Goal: Transaction & Acquisition: Purchase product/service

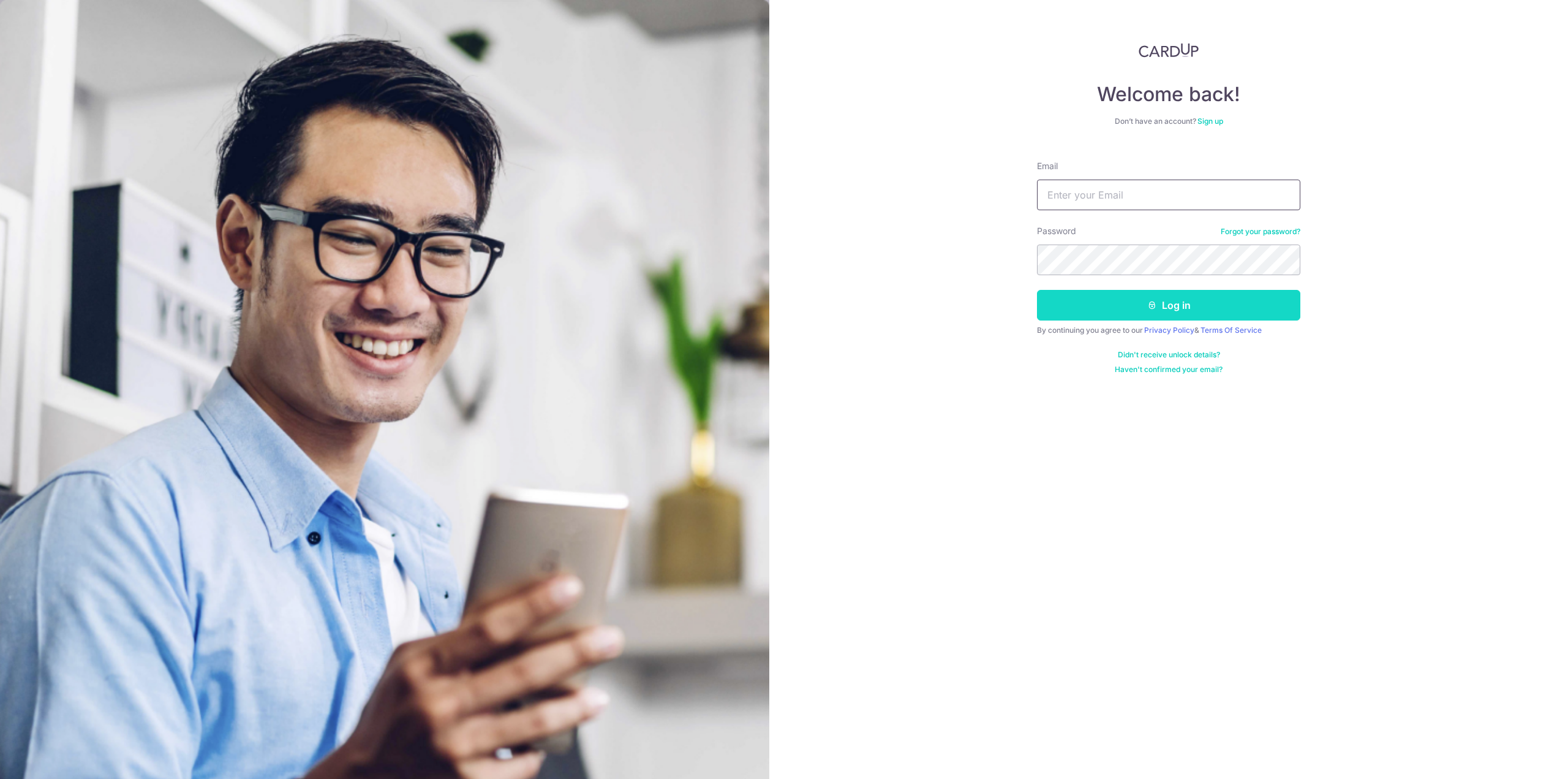
type input "SHINNCHINGG@GMAIL.COM"
click at [1147, 299] on button "Log in" at bounding box center [1169, 305] width 263 height 31
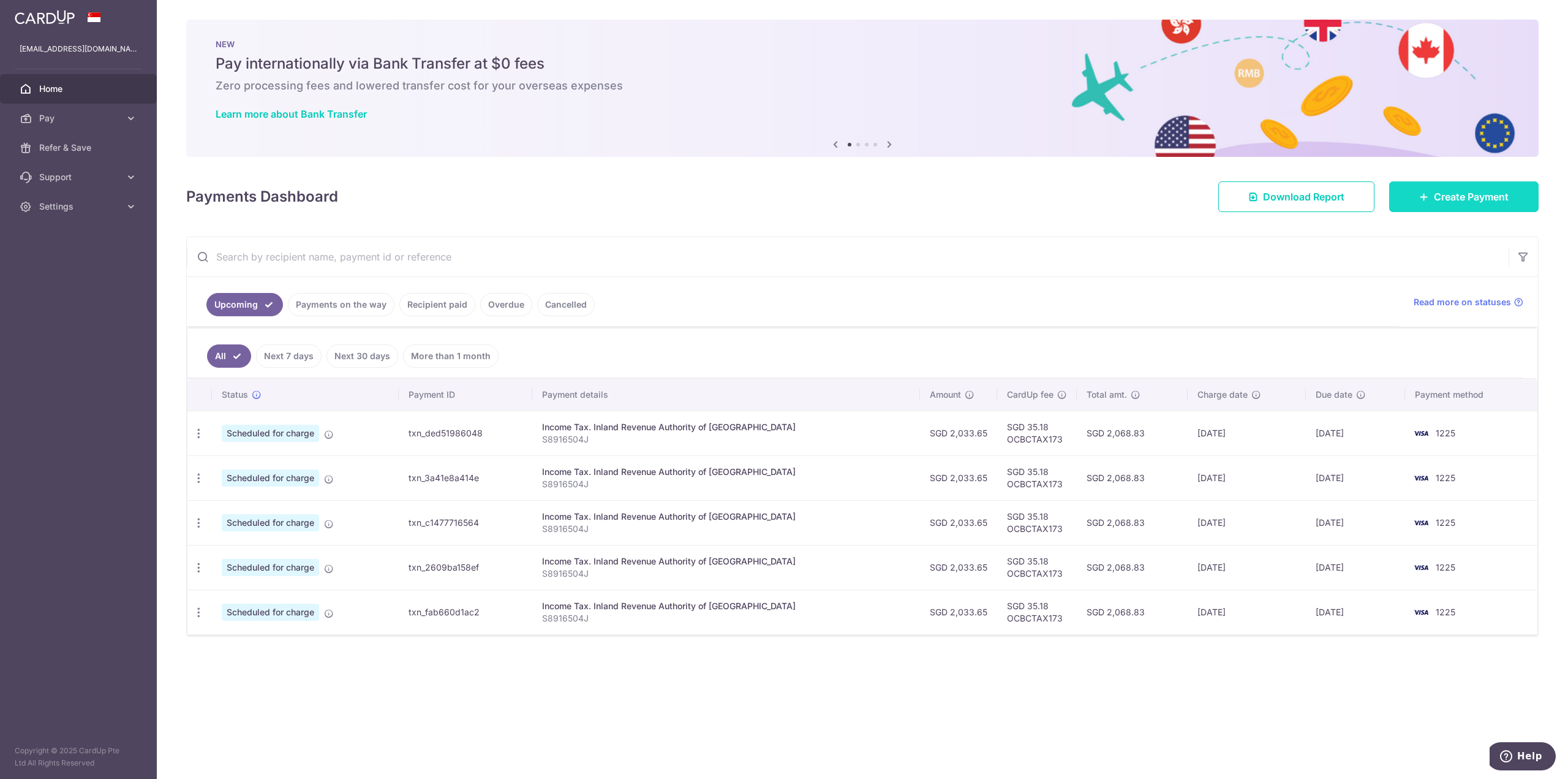
click at [1446, 205] on link "Create Payment" at bounding box center [1464, 197] width 149 height 31
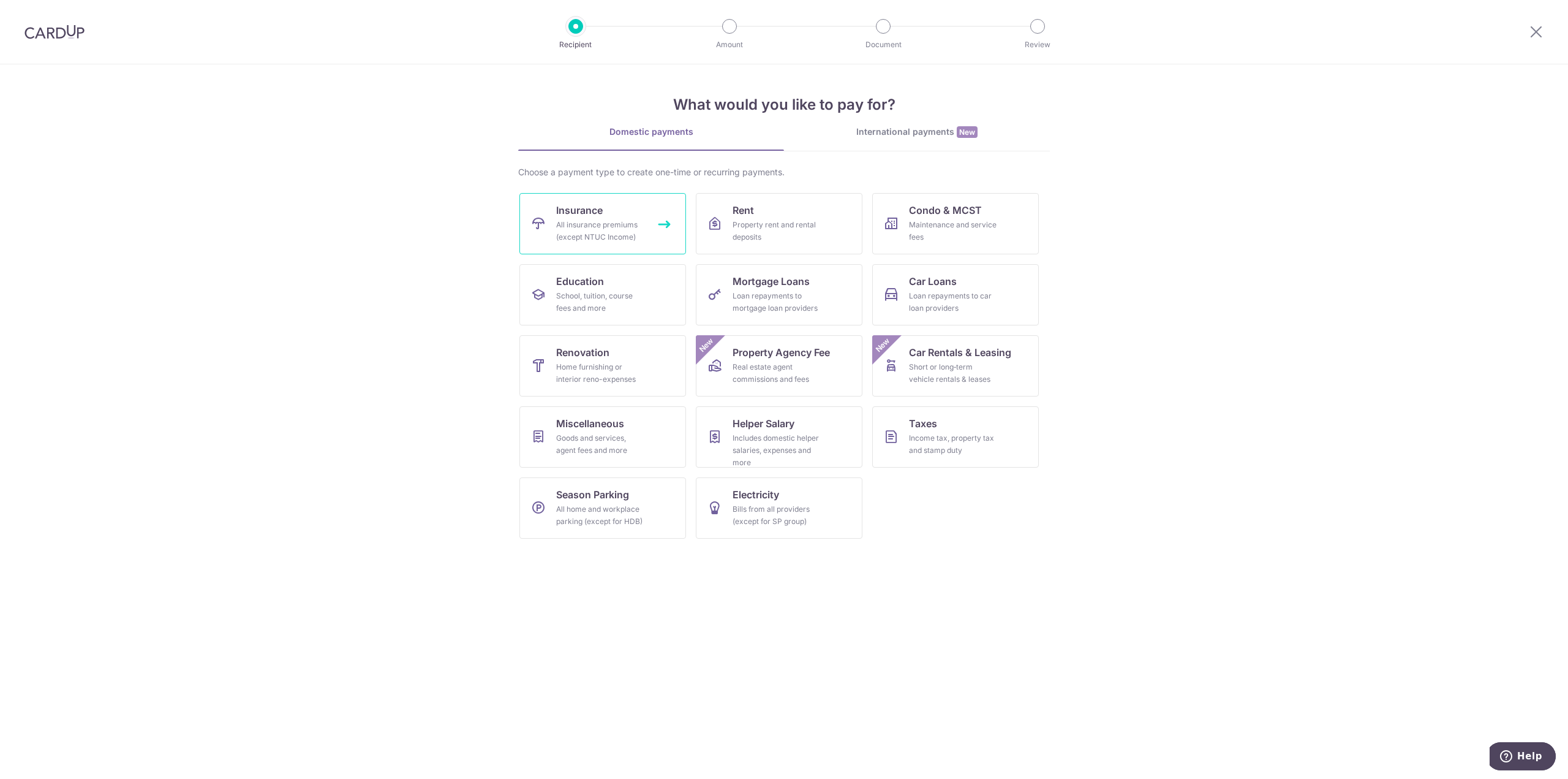
click at [649, 225] on link "Insurance All insurance premiums (except NTUC Income)" at bounding box center [602, 224] width 166 height 61
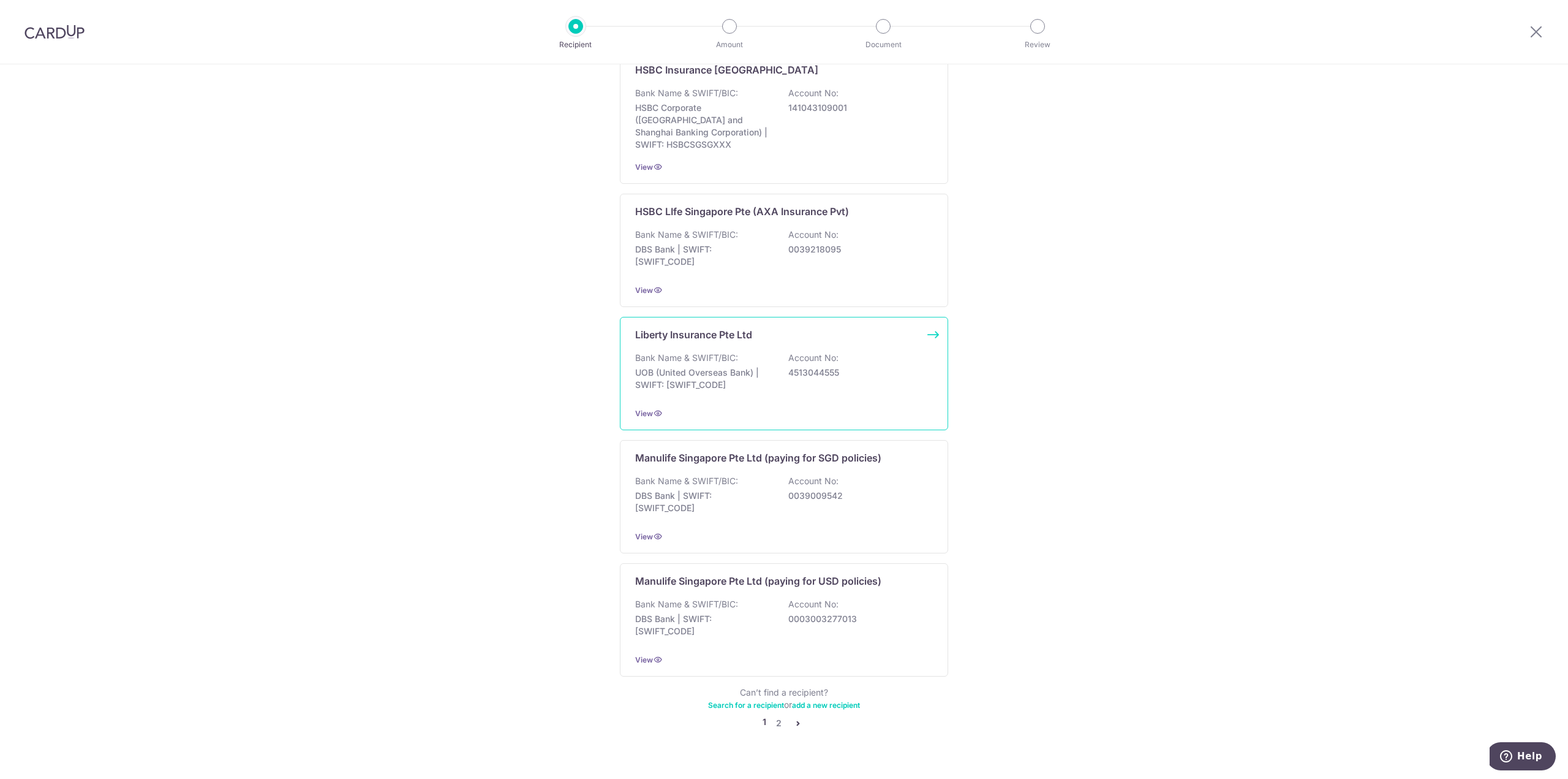
scroll to position [895, 0]
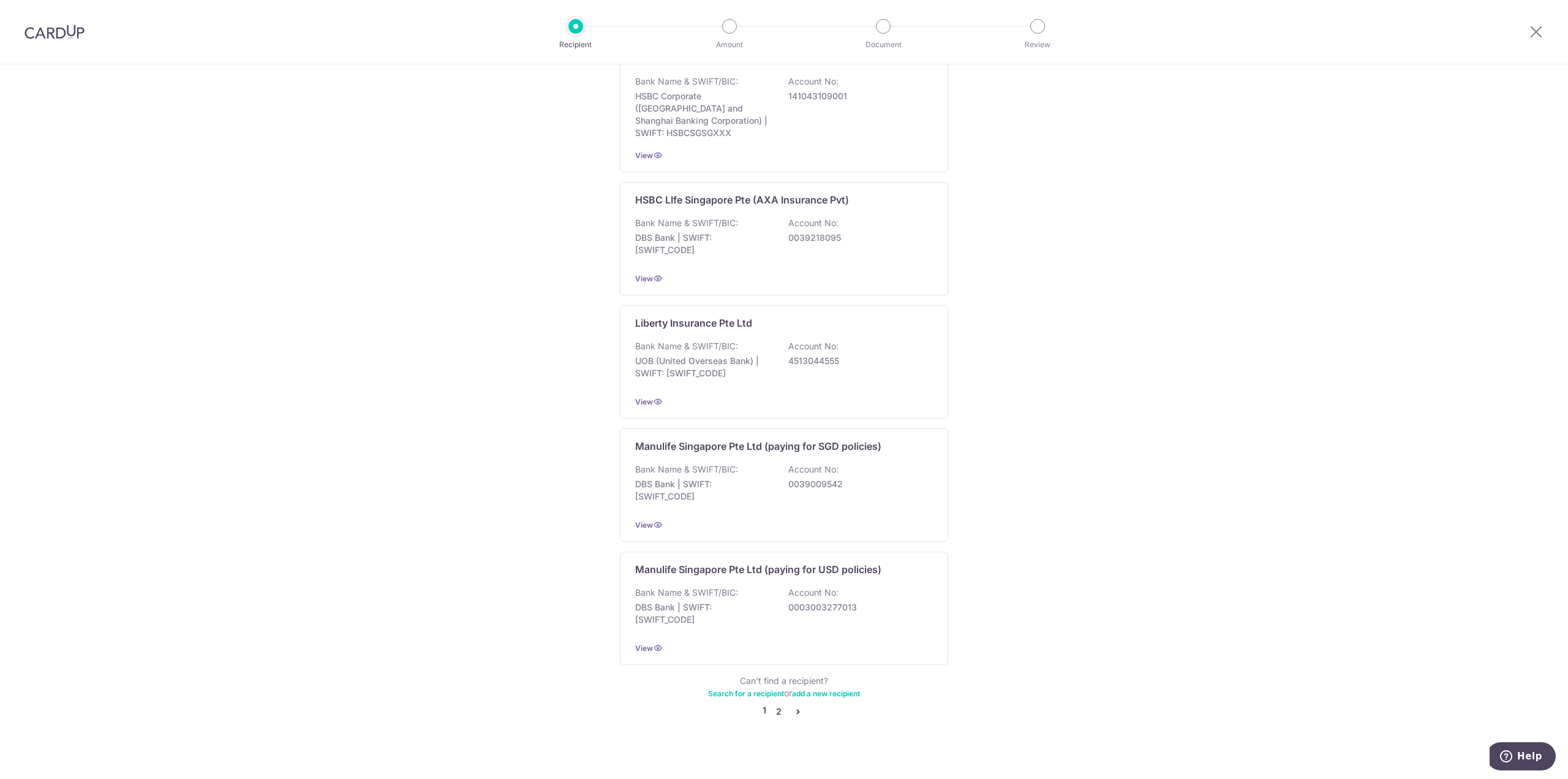
click at [773, 705] on link "2" at bounding box center [779, 712] width 15 height 15
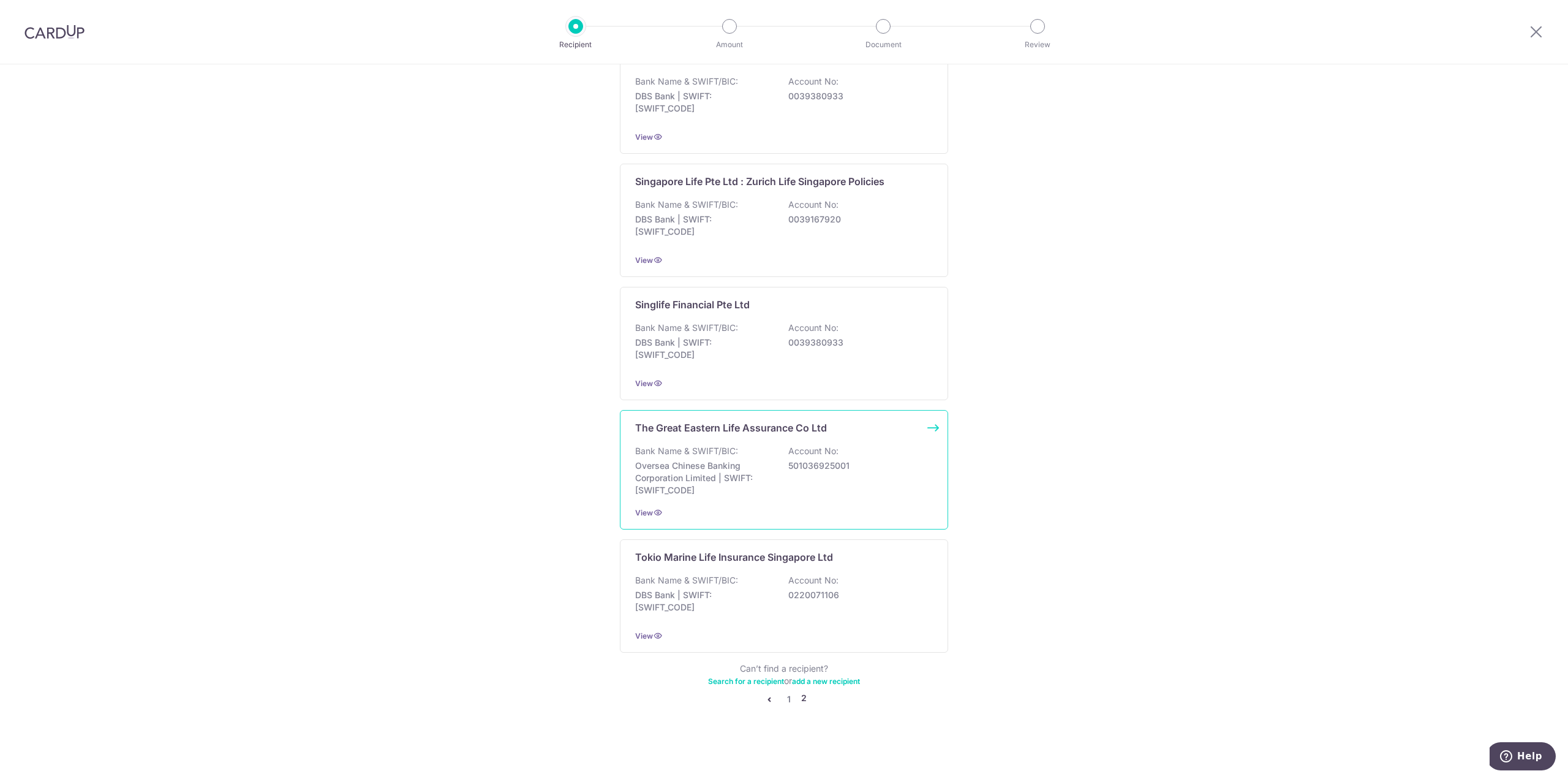
click at [792, 477] on div "Bank Name & SWIFT/BIC: Oversea Chinese Banking Corporation Limited | SWIFT: OCB…" at bounding box center [784, 470] width 297 height 51
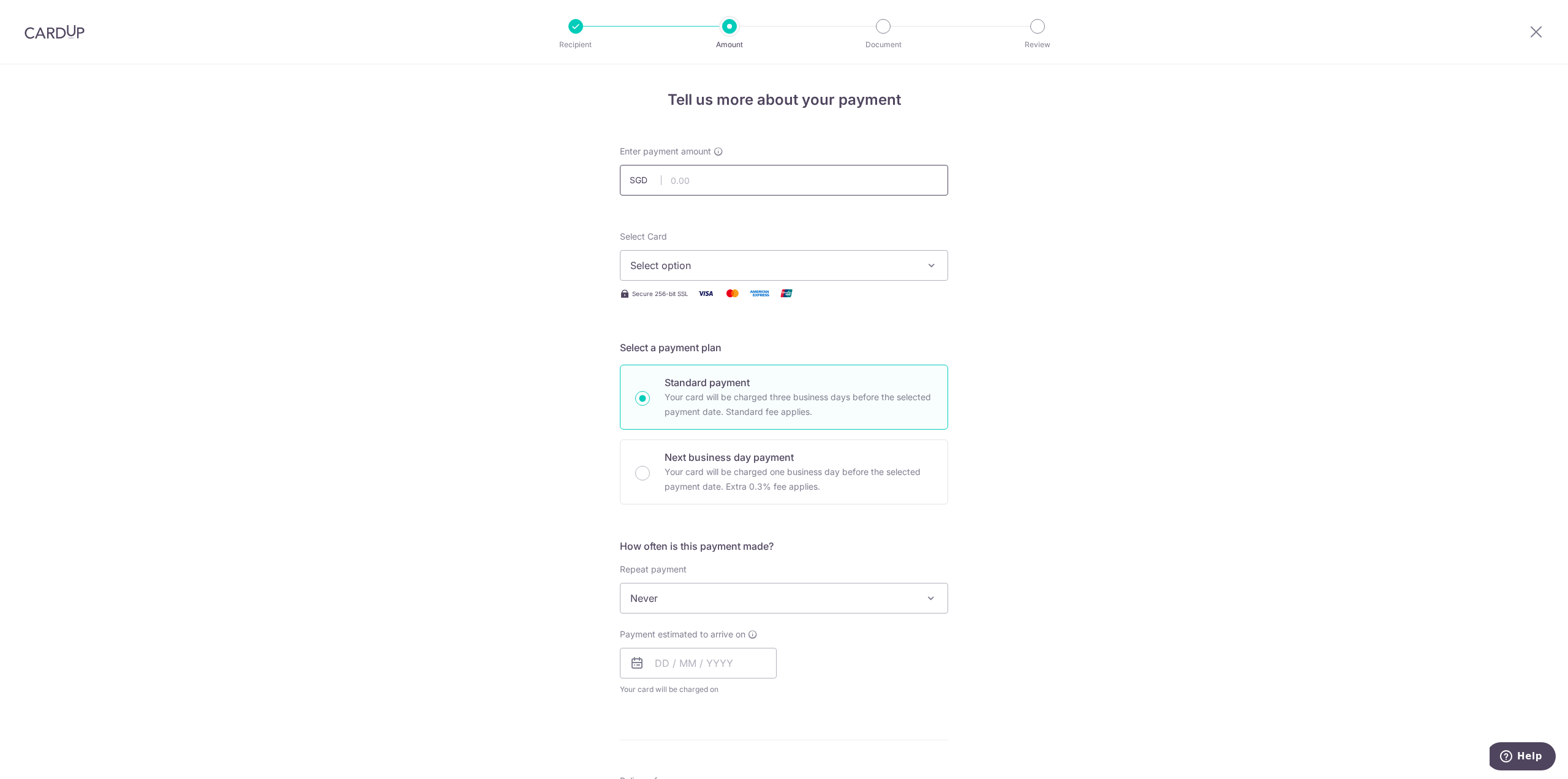
click at [729, 175] on input "text" at bounding box center [784, 180] width 328 height 31
type input "956.29"
click at [1281, 256] on div "Tell us more about your payment Enter payment amount SGD 956.29 956.29 Select C…" at bounding box center [784, 619] width 1568 height 1109
click at [838, 267] on span "Select option" at bounding box center [773, 266] width 285 height 15
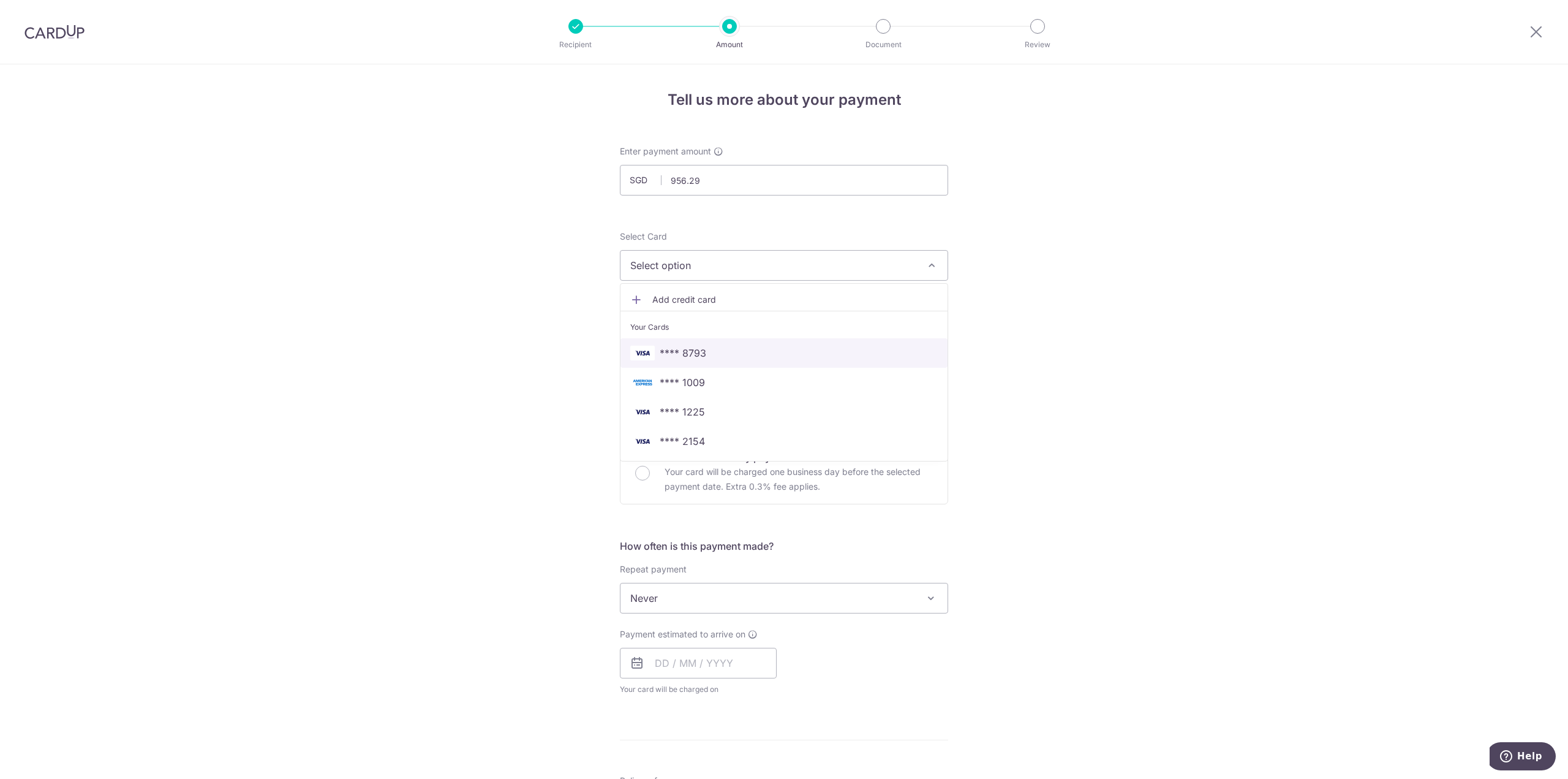
click at [812, 359] on span "**** 8793" at bounding box center [784, 353] width 308 height 15
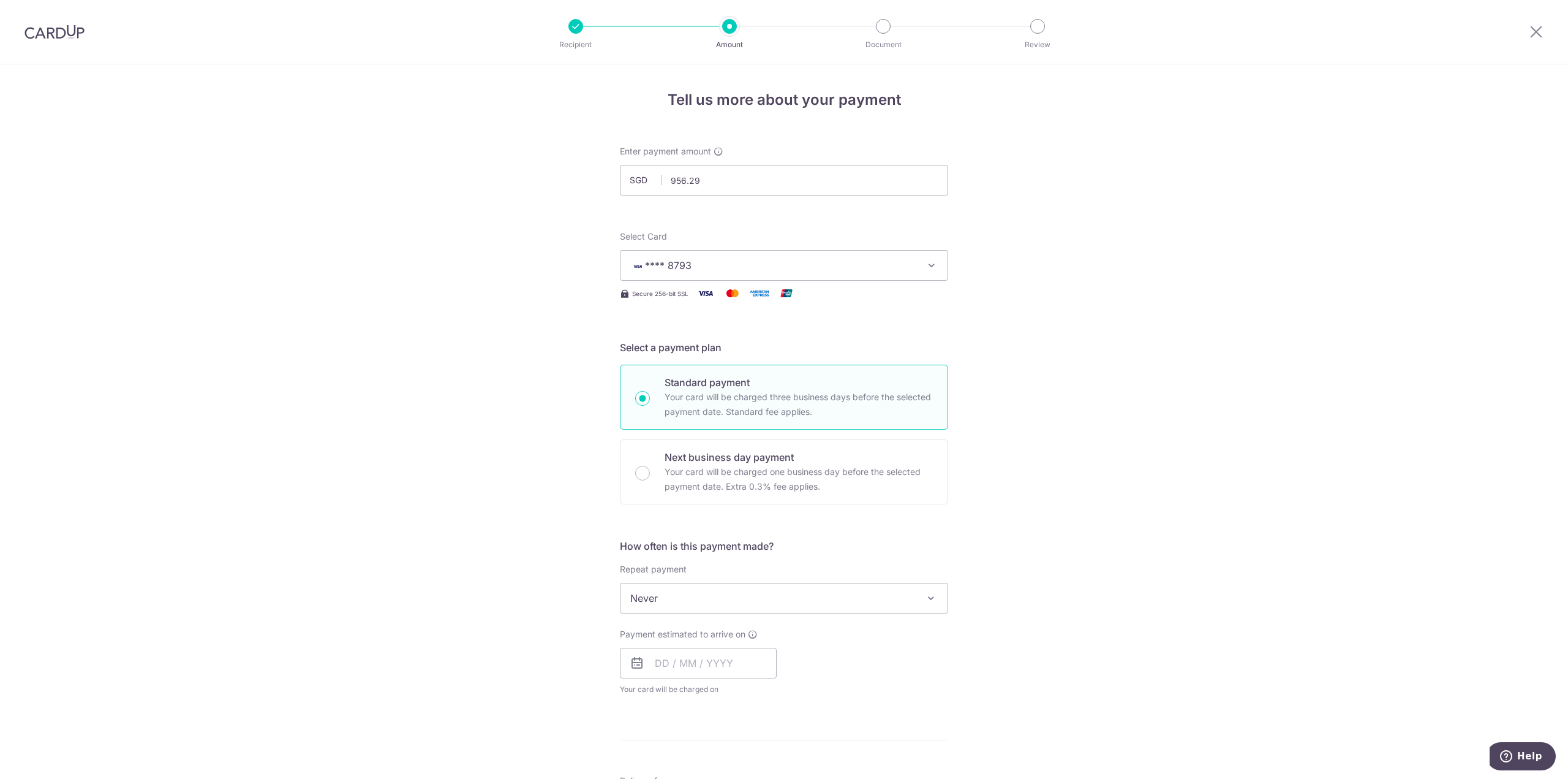
click at [1135, 429] on div "Tell us more about your payment Enter payment amount SGD 956.29 956.29 Select C…" at bounding box center [784, 619] width 1568 height 1109
click at [918, 537] on form "Enter payment amount SGD 956.29 956.29 Select Card **** 8793 Add credit card Yo…" at bounding box center [784, 630] width 328 height 970
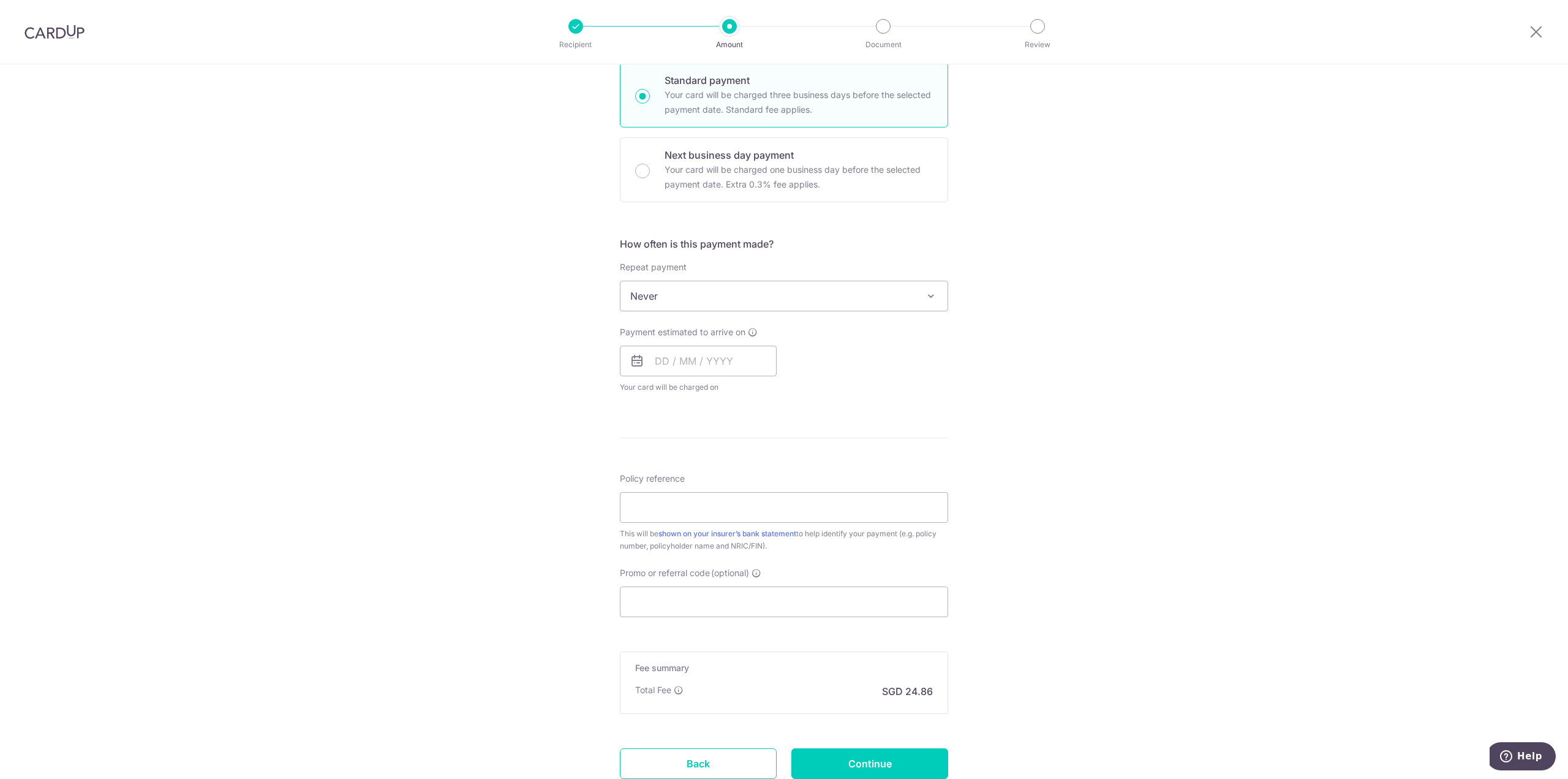
scroll to position [307, 0]
click at [679, 297] on span "Never" at bounding box center [783, 292] width 327 height 29
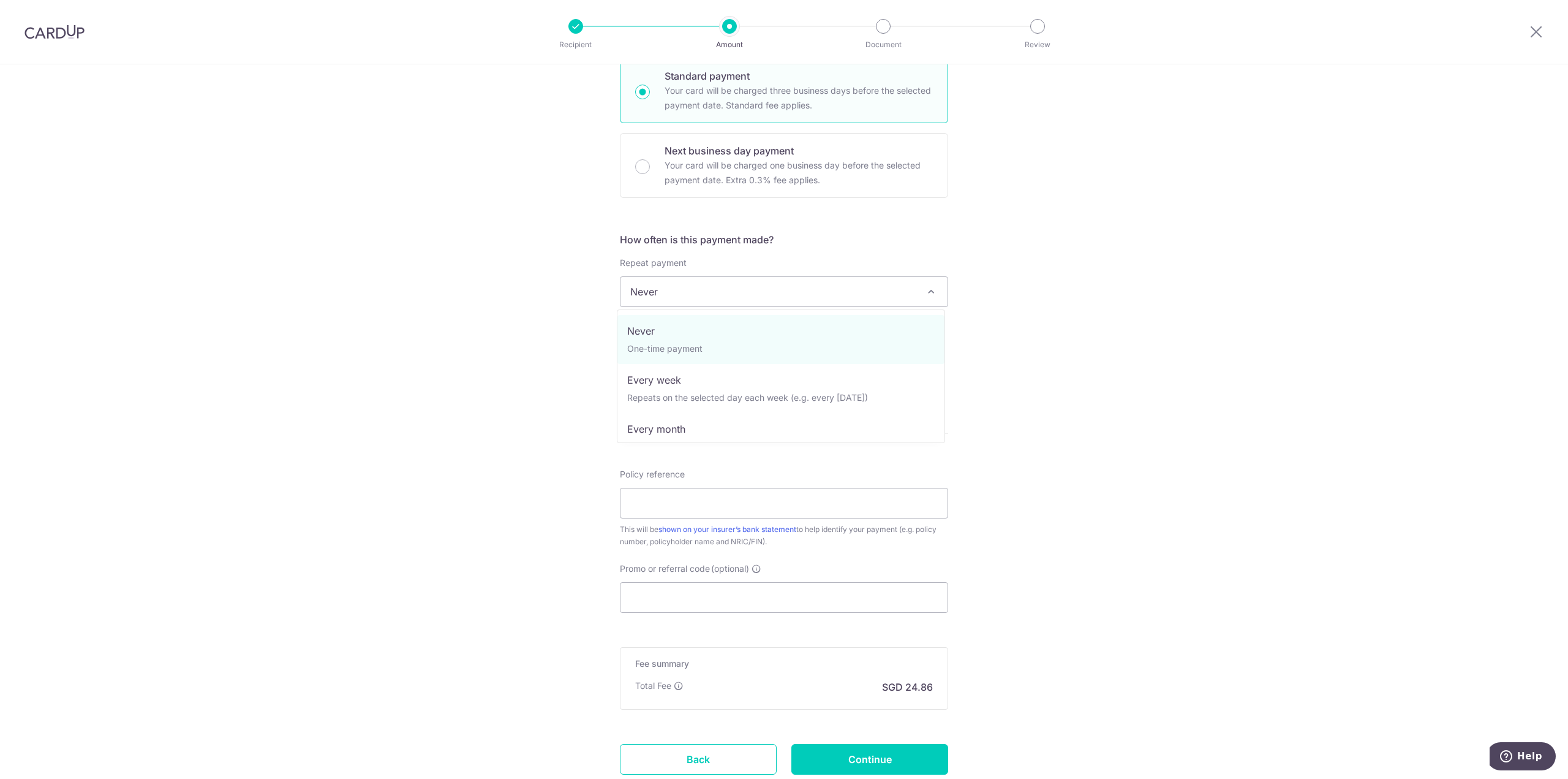
click at [679, 297] on span "Never" at bounding box center [783, 292] width 327 height 29
click at [677, 350] on input "text" at bounding box center [699, 356] width 157 height 31
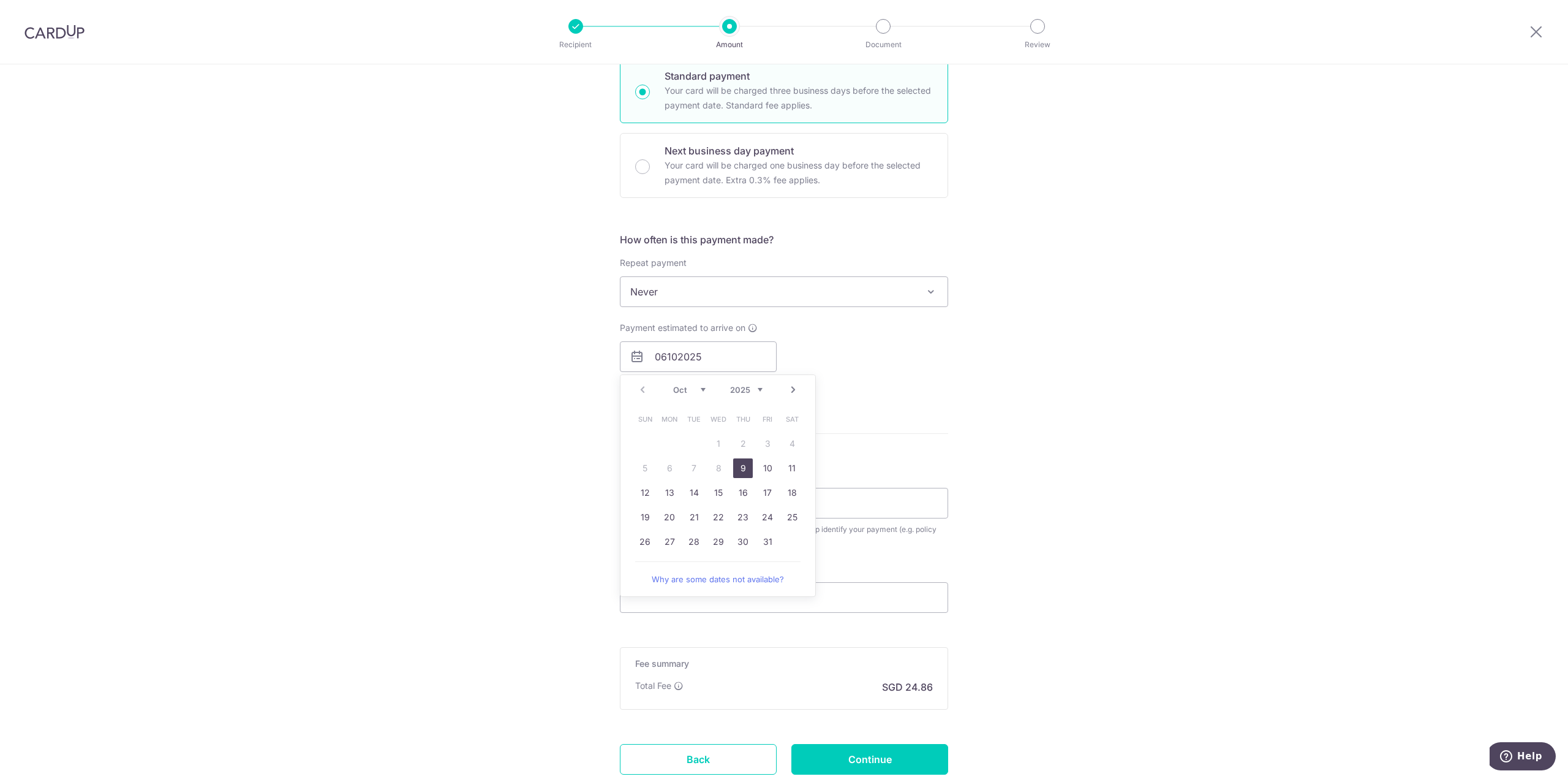
click at [1069, 378] on div "Tell us more about your payment Enter payment amount SGD 956.29 956.29 Select C…" at bounding box center [784, 312] width 1568 height 1109
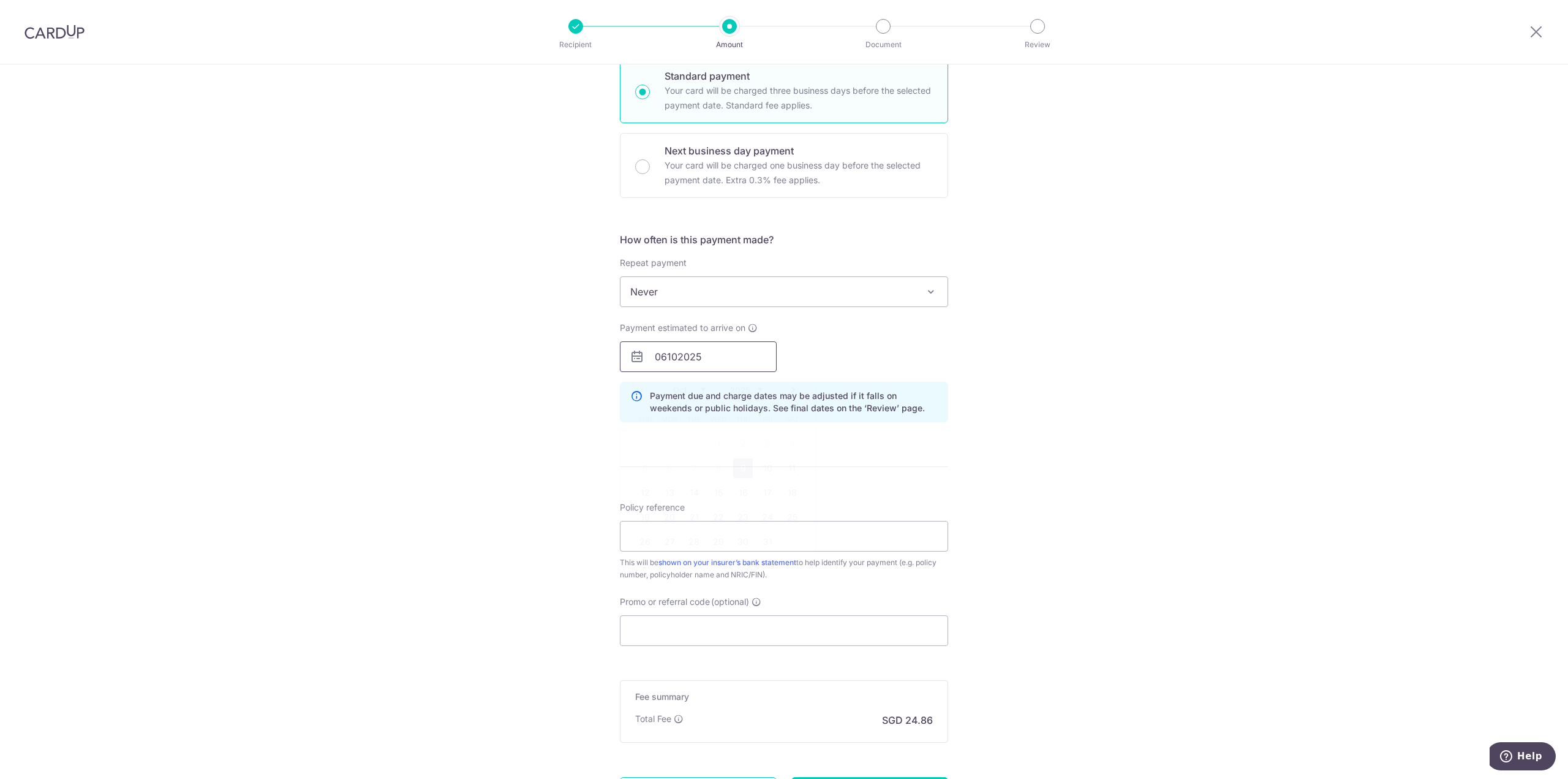
click at [728, 345] on input "06102025" at bounding box center [699, 356] width 157 height 31
click at [735, 470] on link "9" at bounding box center [743, 468] width 20 height 20
type input "[DATE]"
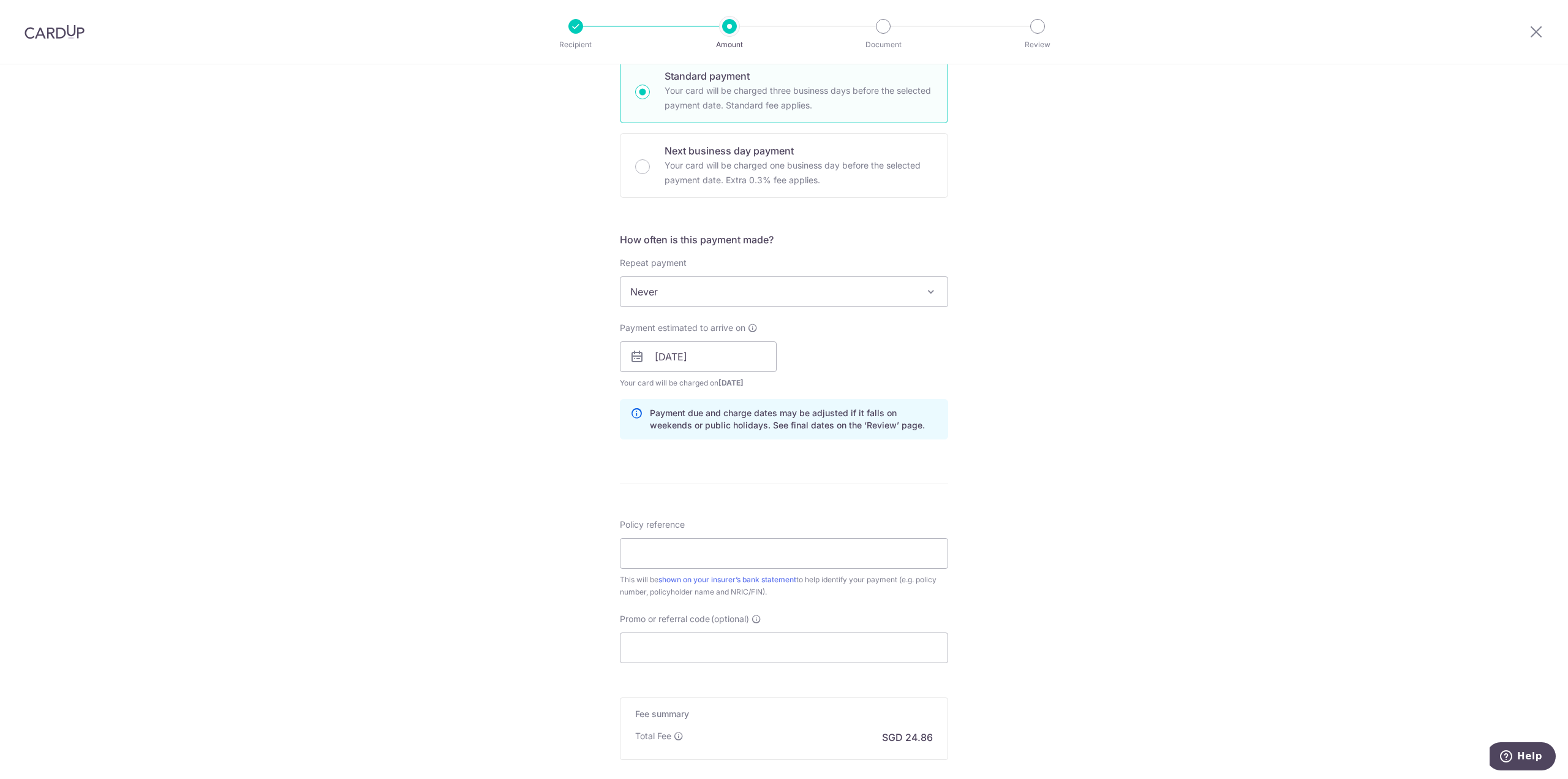
click at [957, 355] on div "Tell us more about your payment Enter payment amount SGD 956.29 956.29 Select C…" at bounding box center [784, 337] width 1568 height 1159
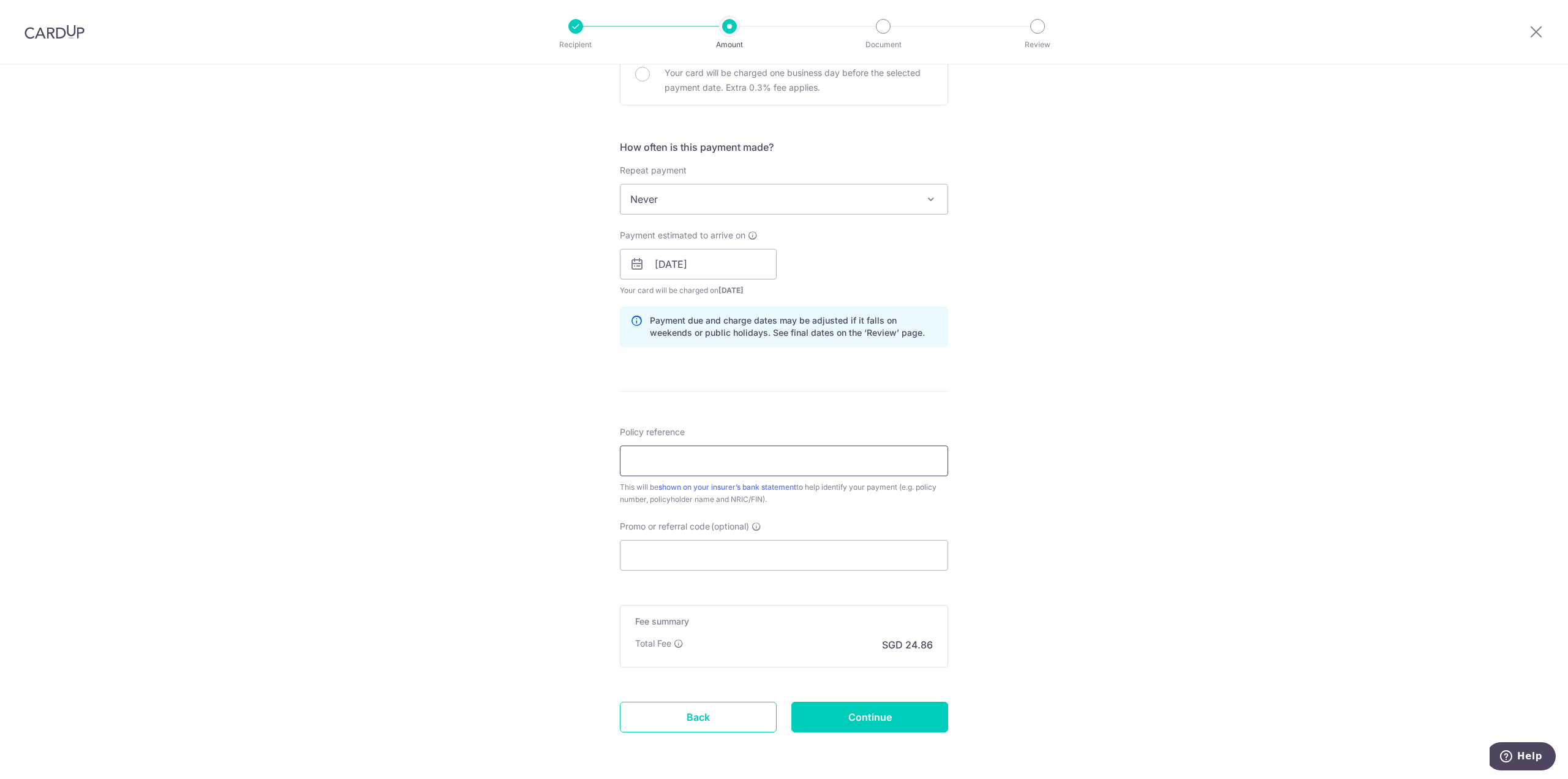
scroll to position [429, 0]
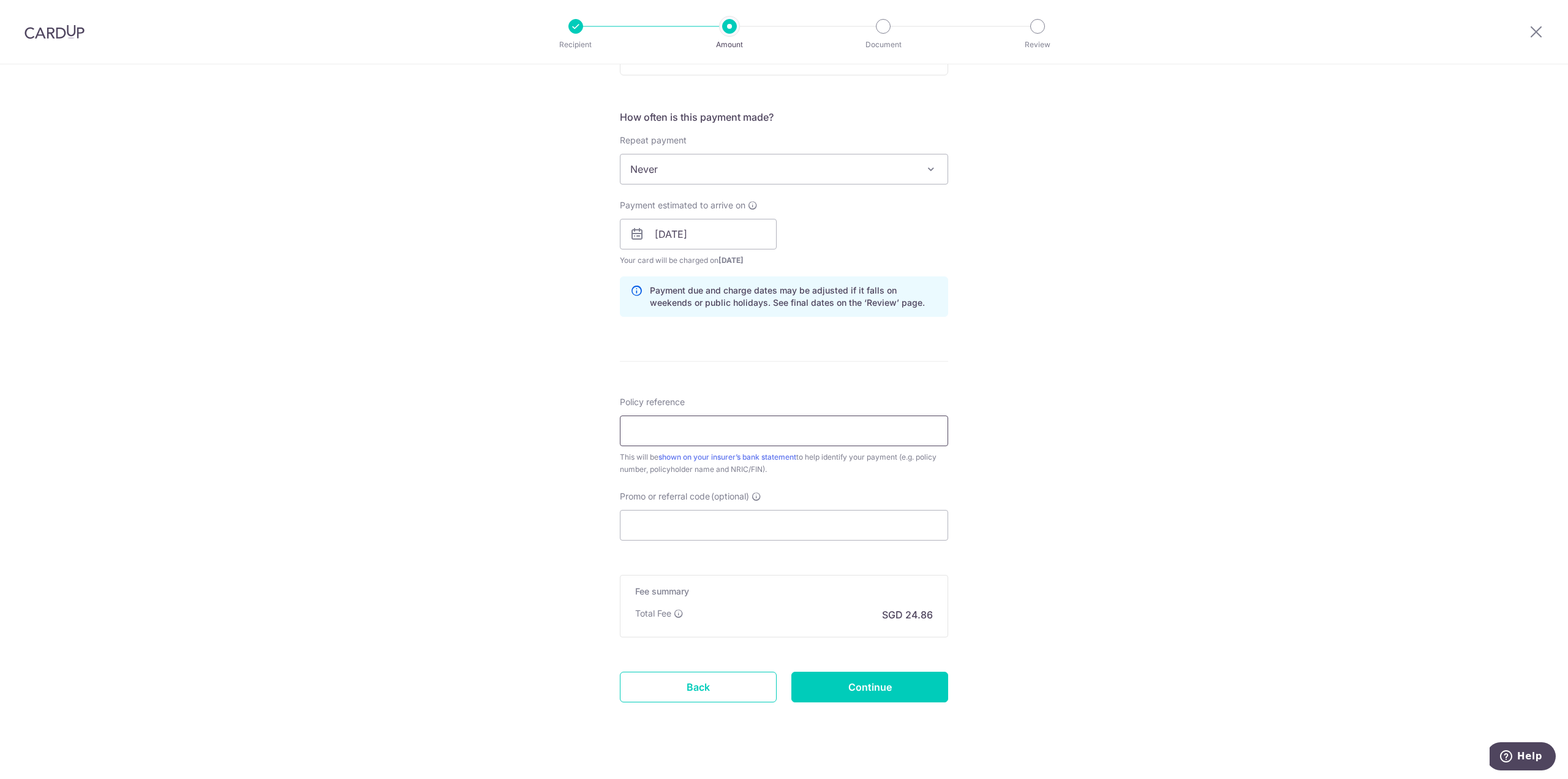
click at [800, 440] on input "Policy reference" at bounding box center [784, 431] width 328 height 31
type input "0215096959"
click at [750, 540] on input "Promo or referral code (optional)" at bounding box center [784, 525] width 328 height 31
click at [732, 525] on input "Promo or referral code (optional)" at bounding box center [784, 525] width 328 height 31
paste input "OCBC18"
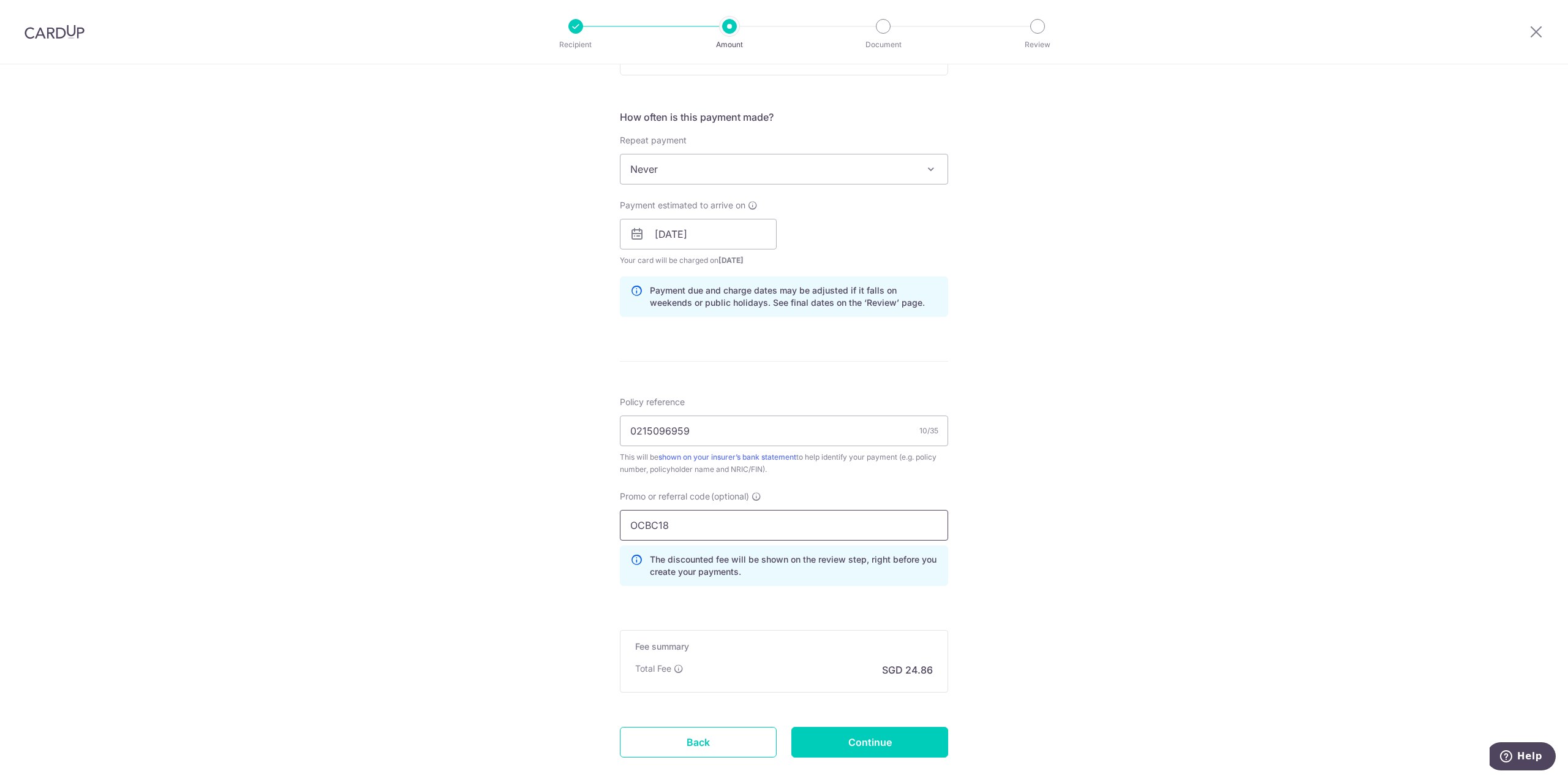
type input "OCBC18"
click at [1030, 478] on div "Tell us more about your payment Enter payment amount SGD 956.29 956.29 Select C…" at bounding box center [784, 242] width 1568 height 1215
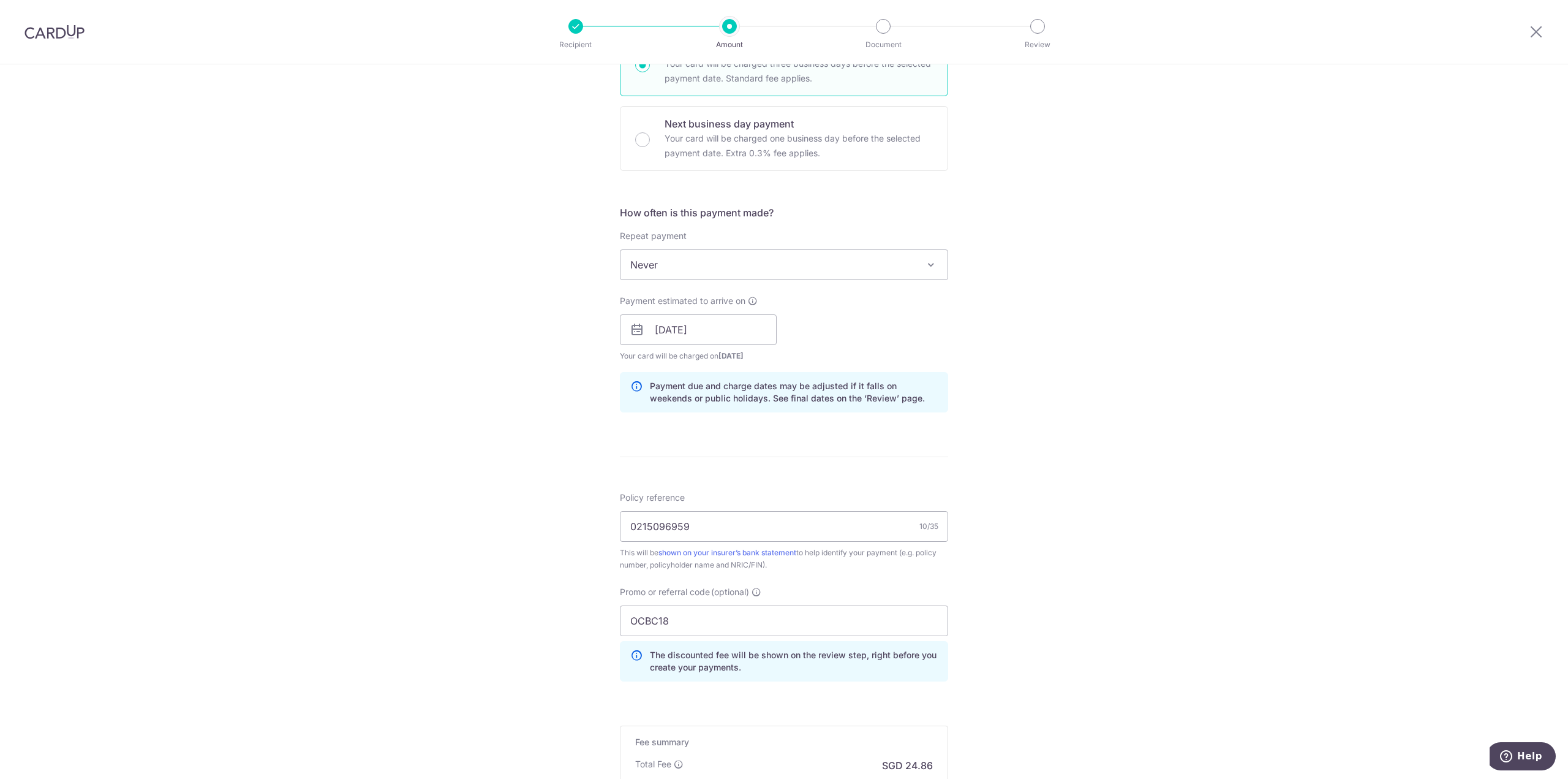
scroll to position [245, 0]
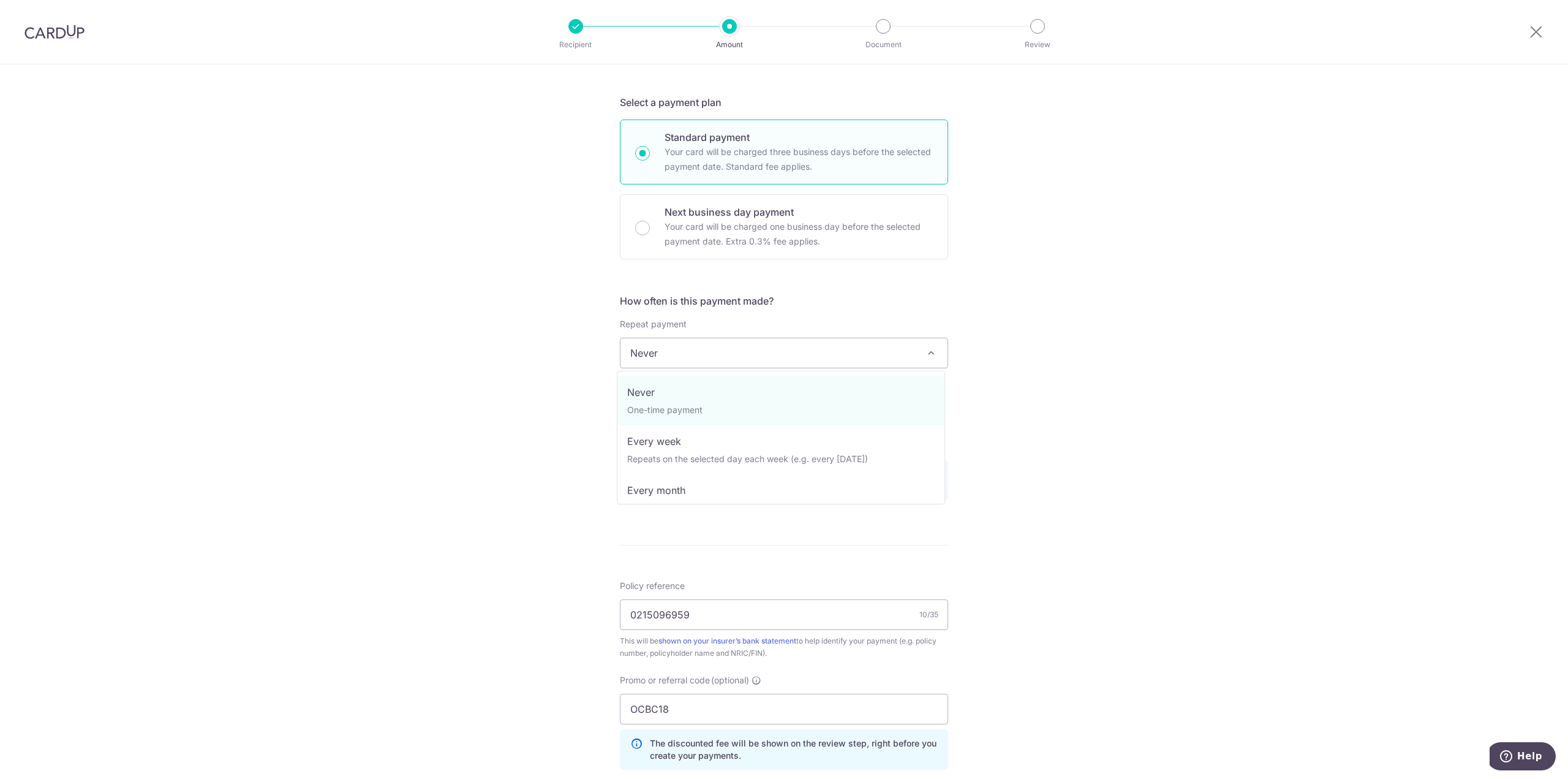
click at [768, 357] on span "Never" at bounding box center [783, 353] width 327 height 29
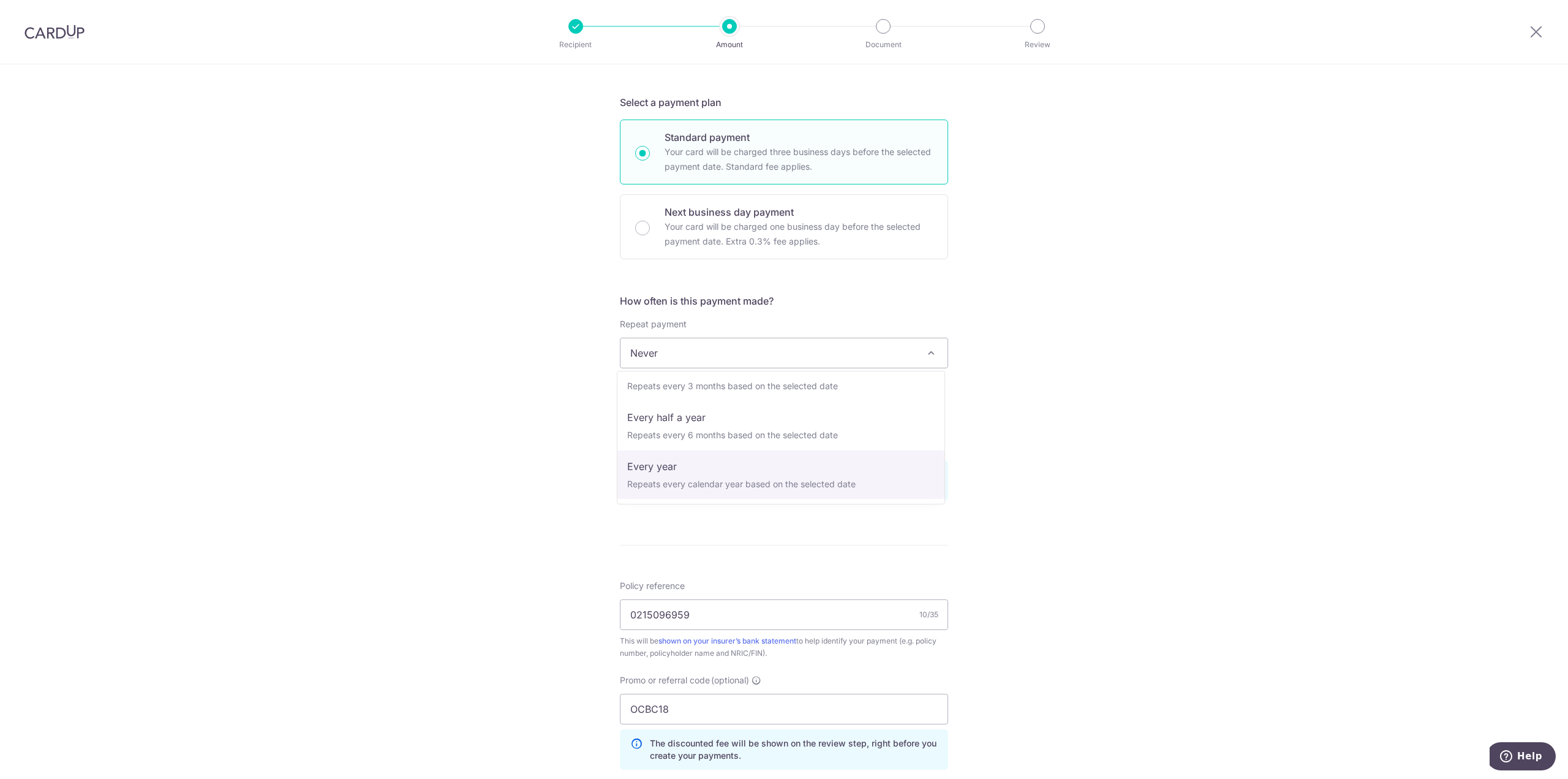
scroll to position [171, 0]
select select "6"
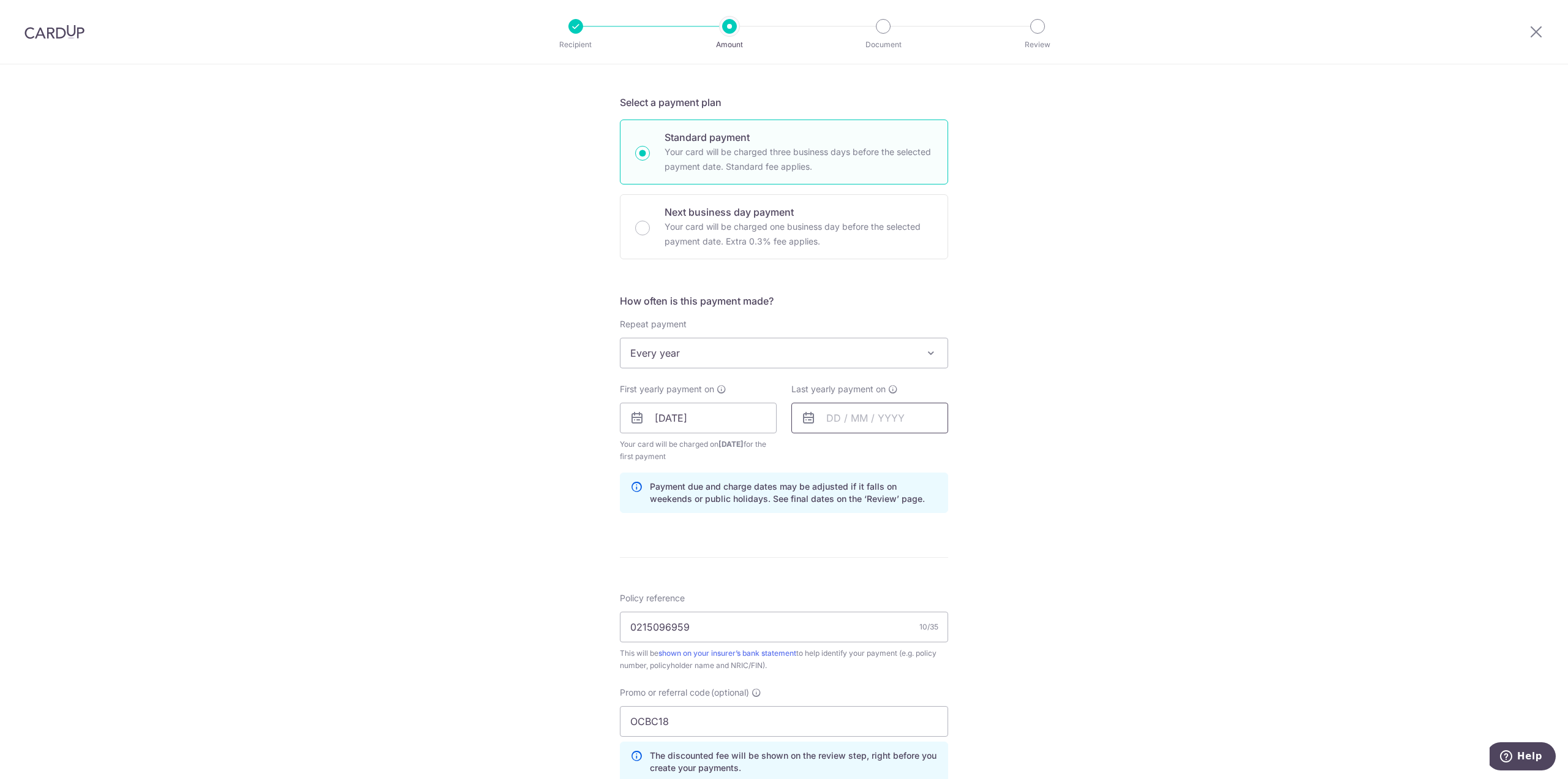
click at [854, 413] on input "text" at bounding box center [870, 418] width 157 height 31
click at [918, 449] on select "2025 2026 2027 2028 2029 2030 2031 2032 2033 2034 2035" at bounding box center [918, 451] width 33 height 10
click at [809, 451] on link "Prev" at bounding box center [814, 451] width 15 height 15
click at [842, 607] on link "25" at bounding box center [841, 603] width 20 height 20
type input "25/09/2028"
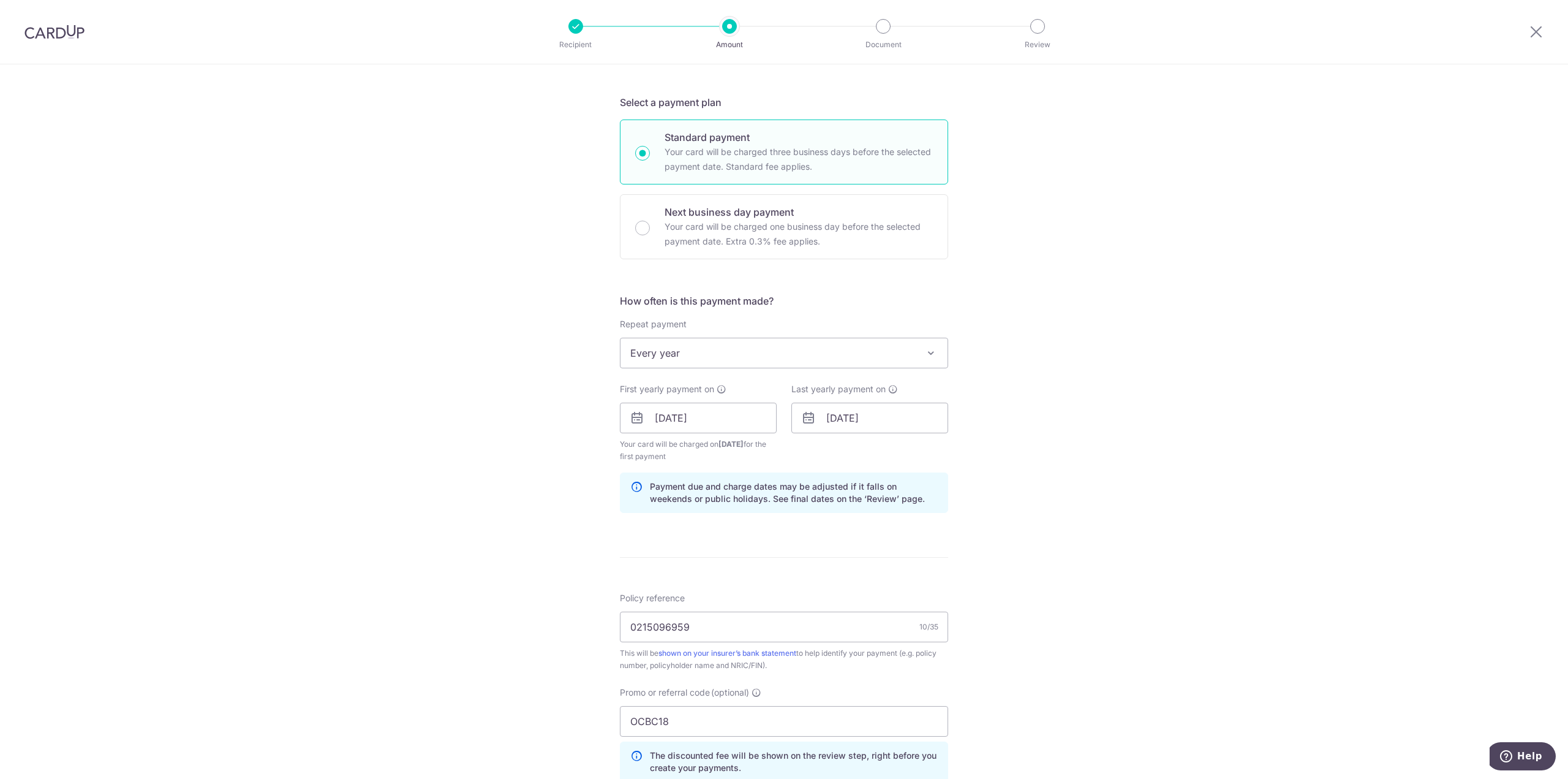
click at [1077, 563] on div "Tell us more about your payment Enter payment amount SGD 956.29 956.29 Select C…" at bounding box center [784, 432] width 1568 height 1226
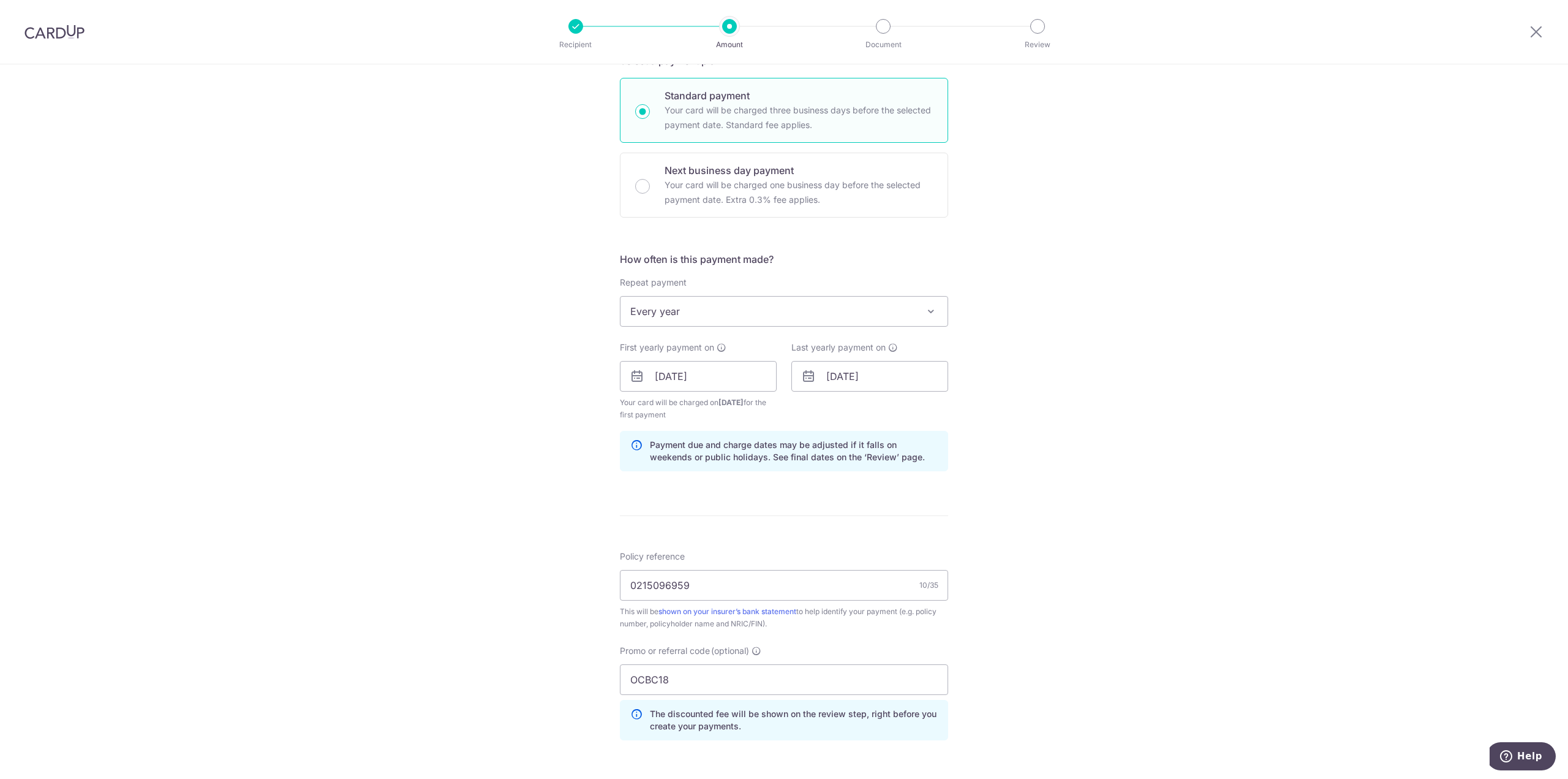
scroll to position [490, 0]
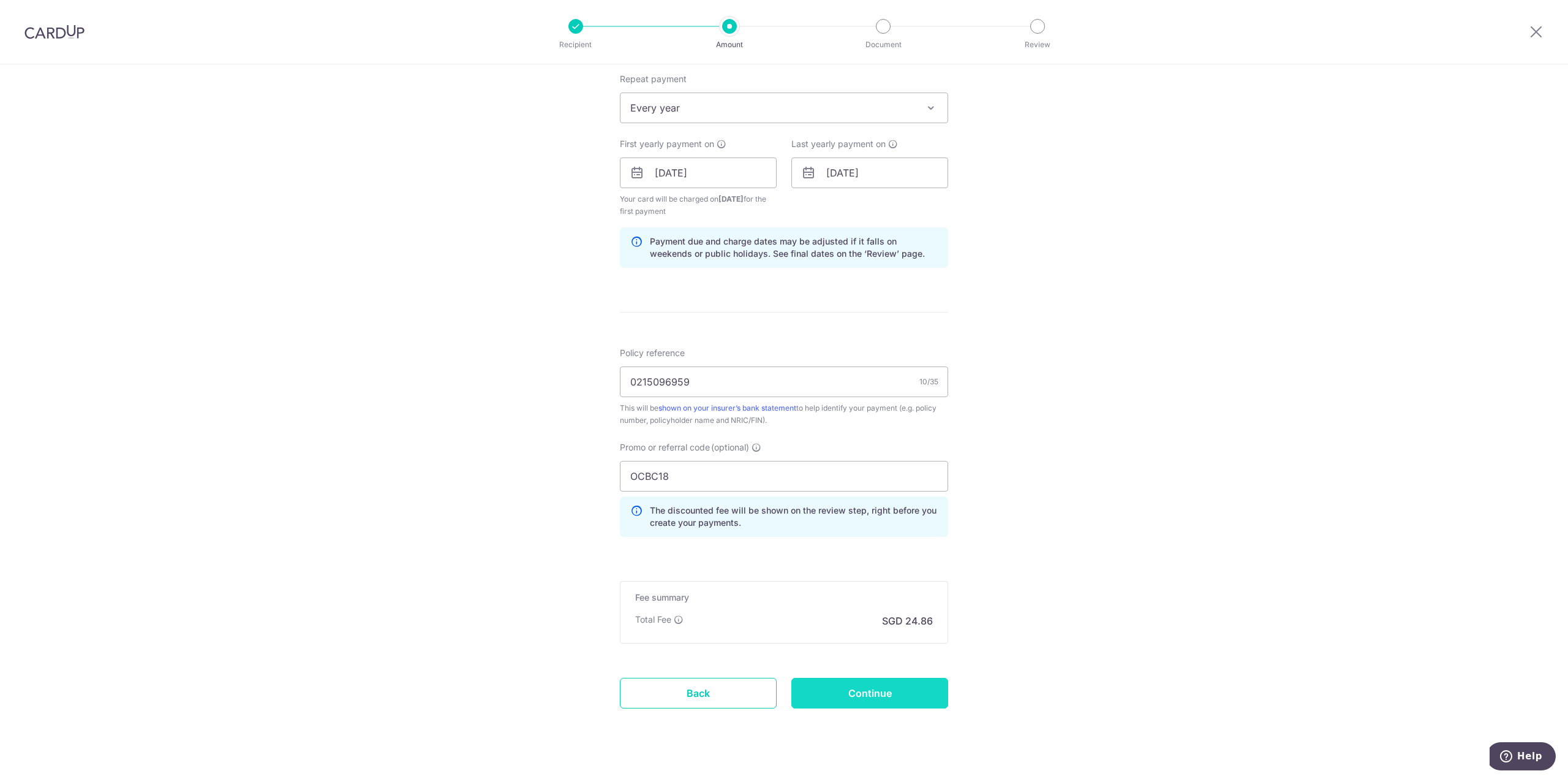
click at [854, 693] on input "Continue" at bounding box center [870, 693] width 157 height 31
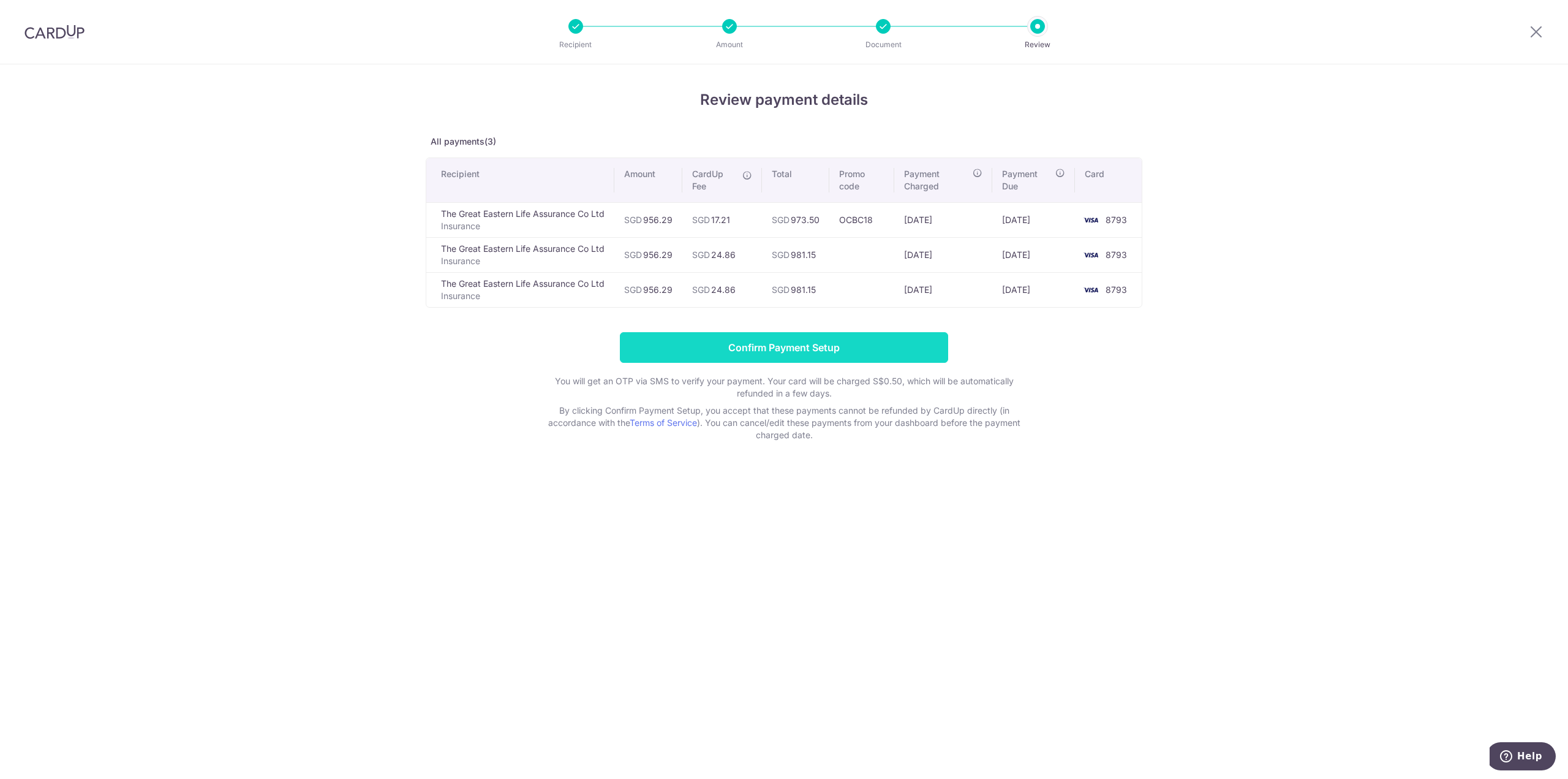
click at [766, 349] on input "Confirm Payment Setup" at bounding box center [784, 348] width 328 height 31
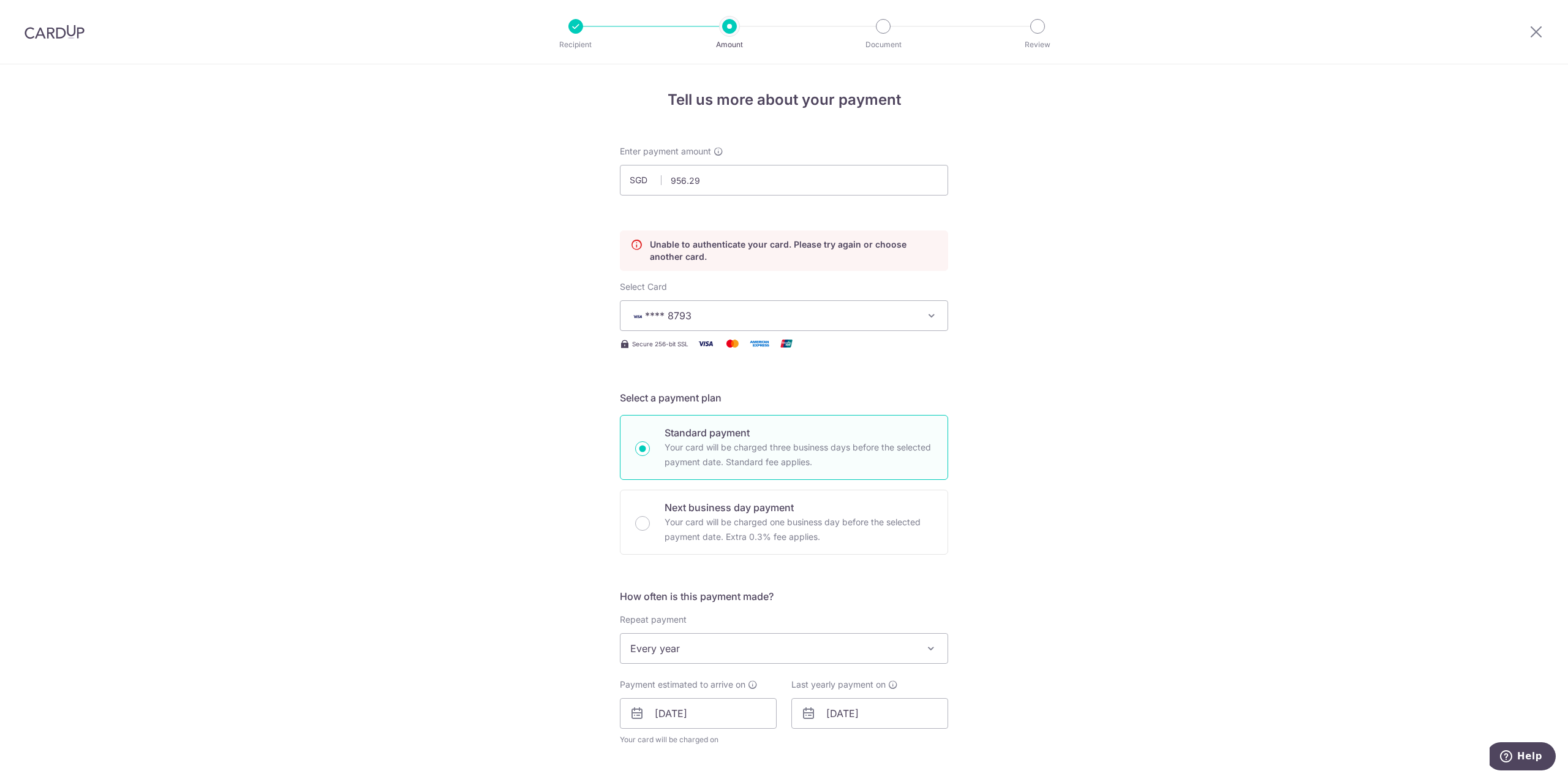
click at [753, 322] on span "**** 8793" at bounding box center [773, 316] width 285 height 15
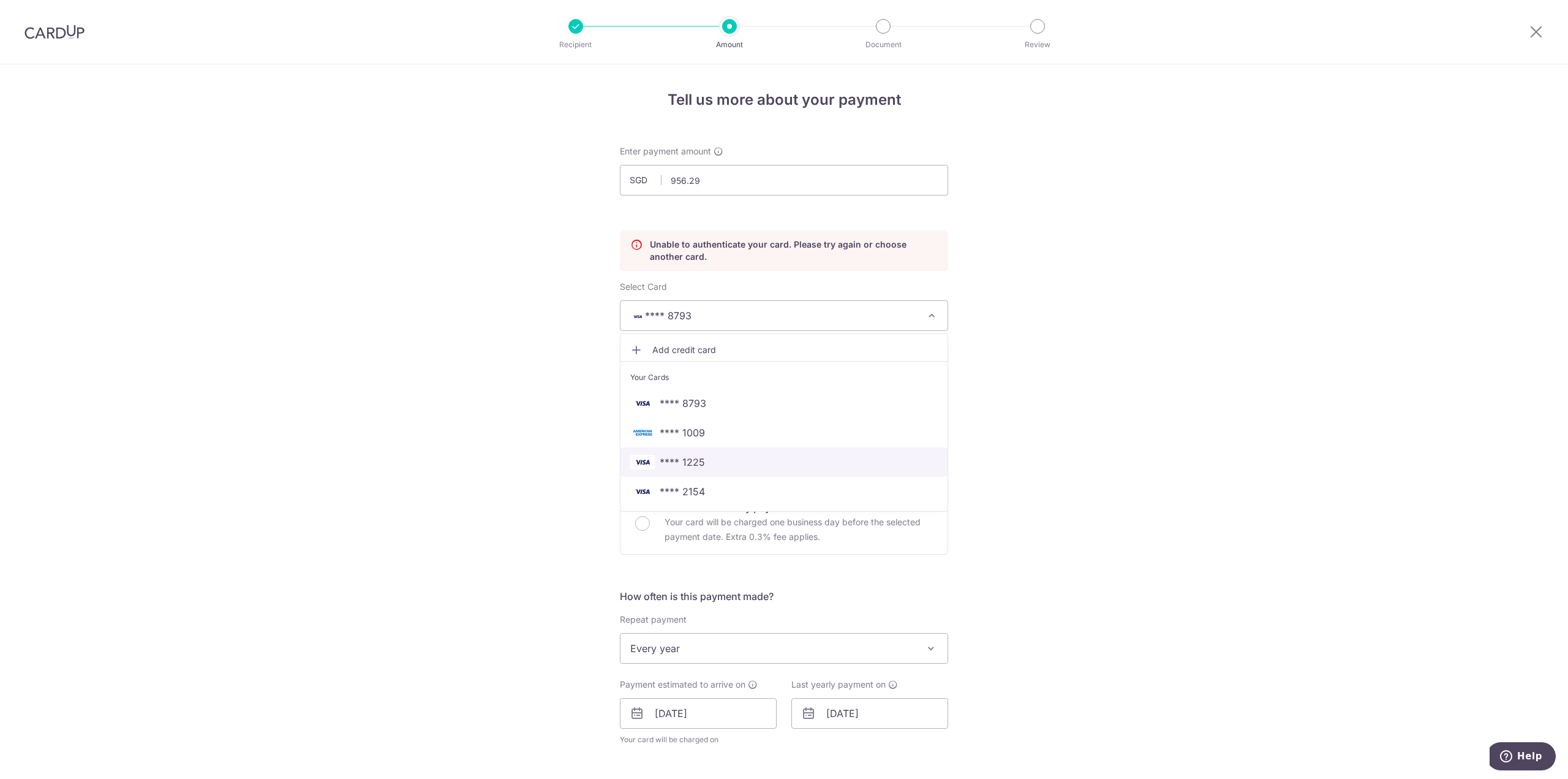
drag, startPoint x: 707, startPoint y: 464, endPoint x: 770, endPoint y: 440, distance: 67.4
click at [707, 464] on span "**** 1225" at bounding box center [784, 462] width 308 height 15
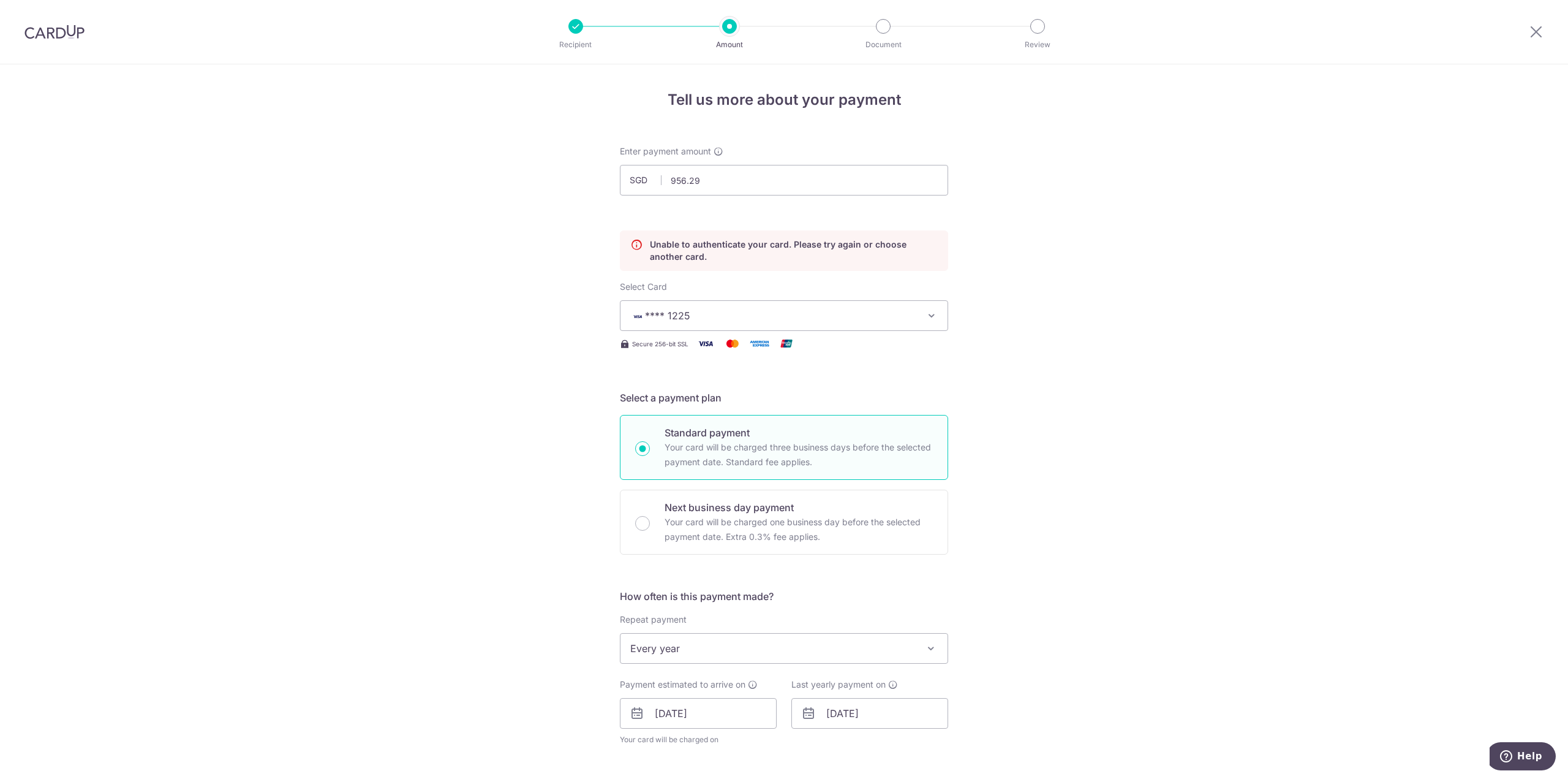
click at [1137, 389] on div "Tell us more about your payment Enter payment amount SGD 956.29 956.29 Unable t…" at bounding box center [784, 671] width 1568 height 1215
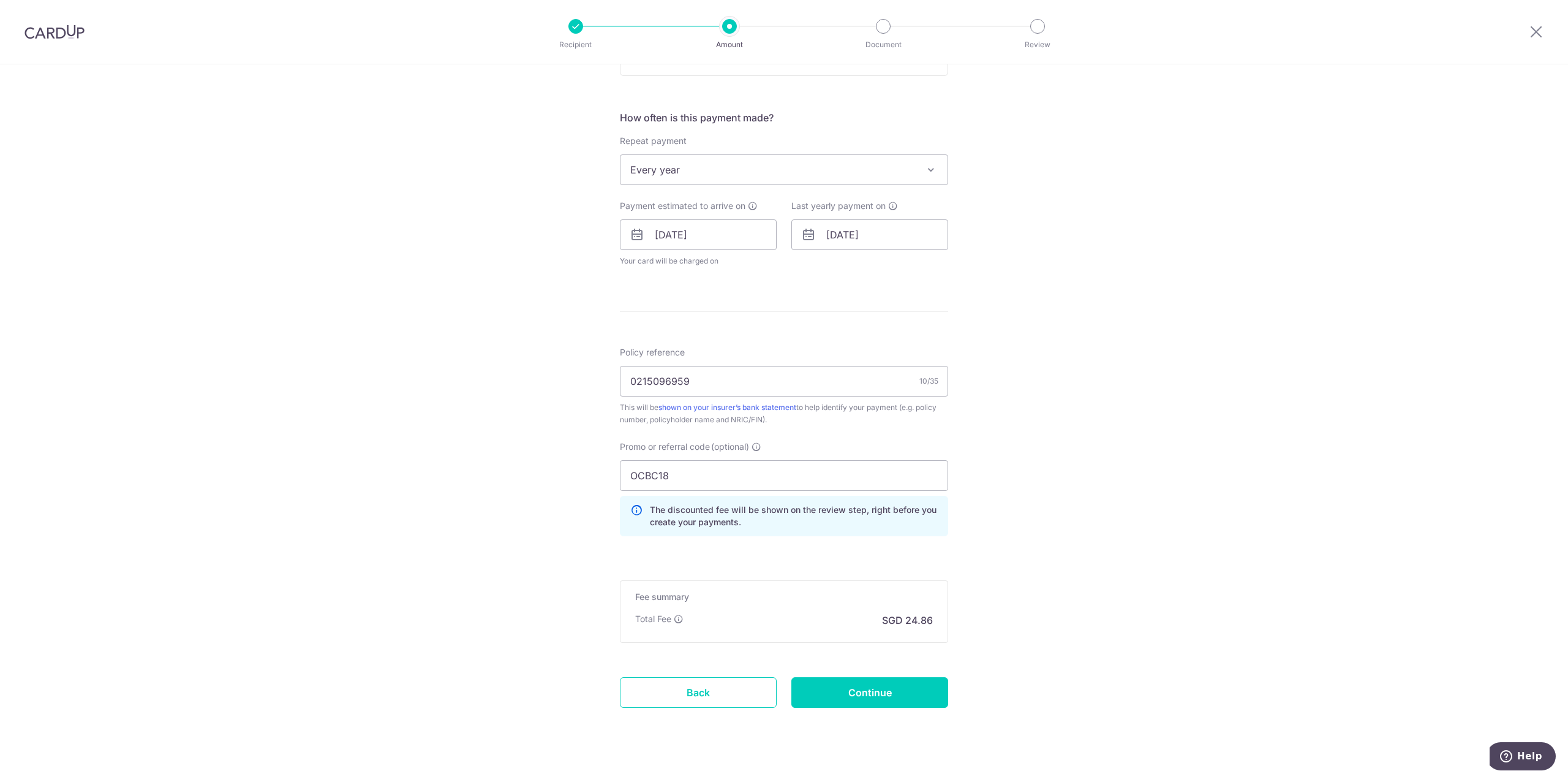
scroll to position [500, 0]
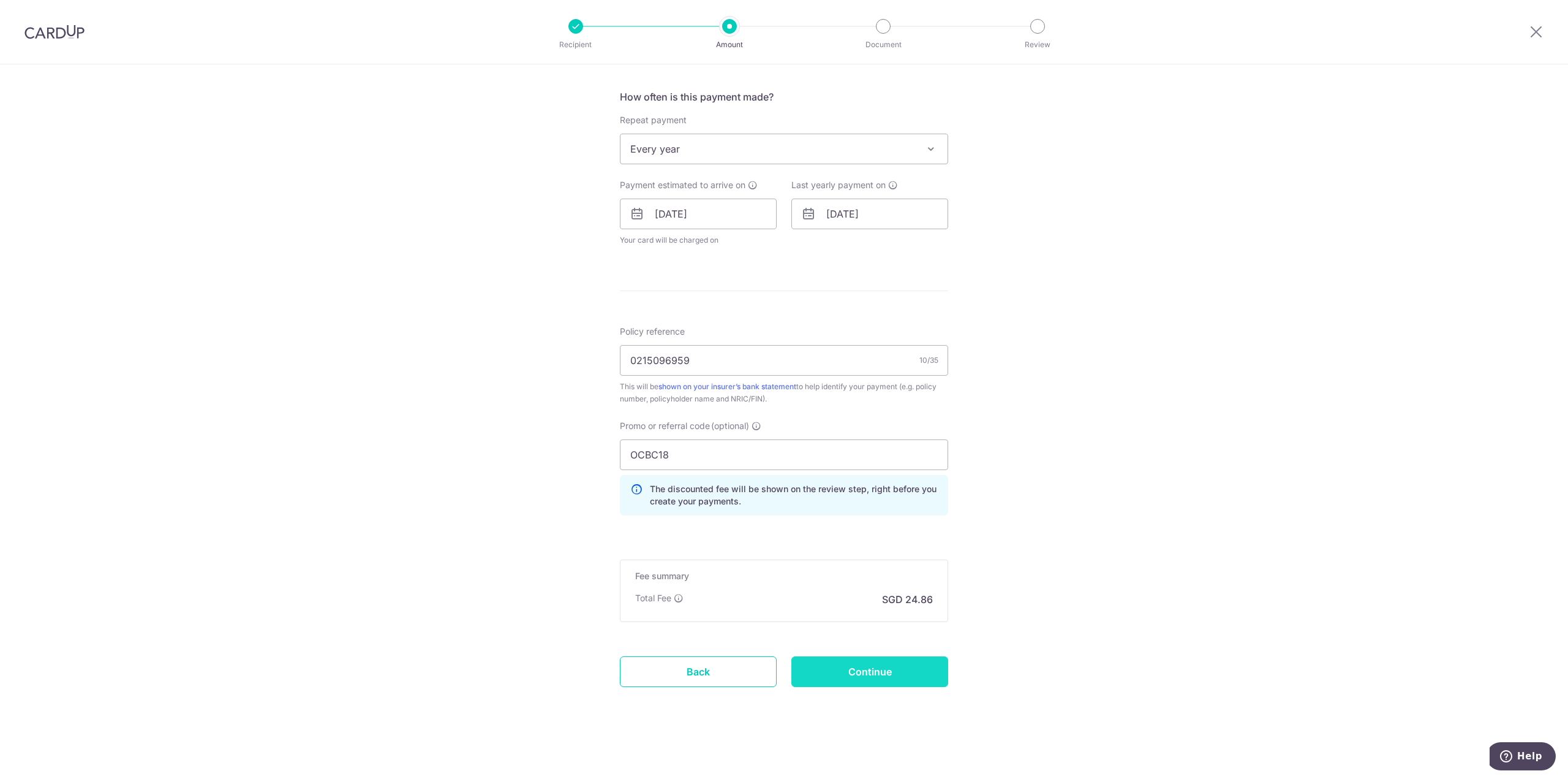
click at [906, 679] on input "Continue" at bounding box center [870, 672] width 157 height 31
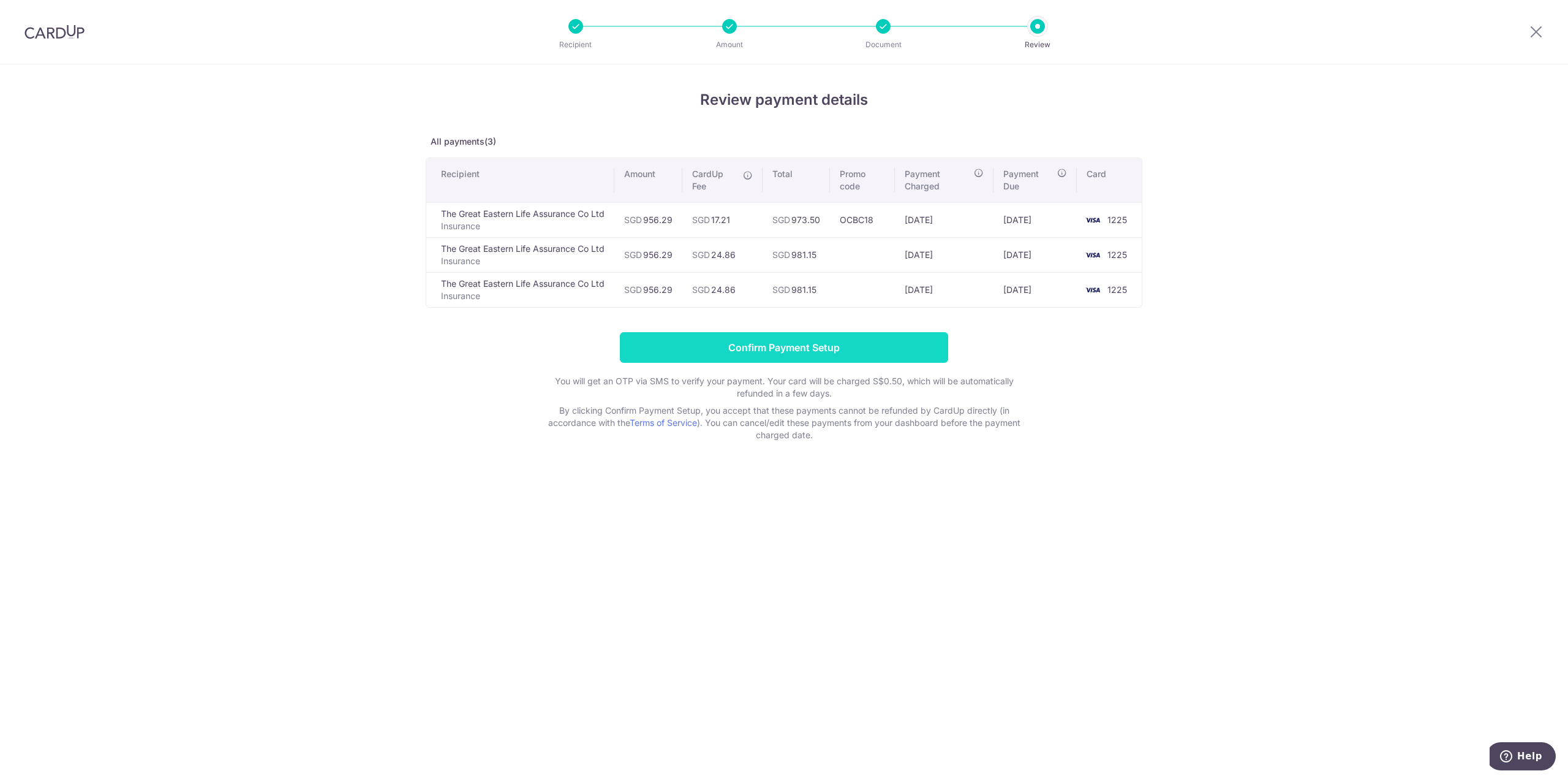
click at [832, 337] on input "Confirm Payment Setup" at bounding box center [784, 348] width 328 height 31
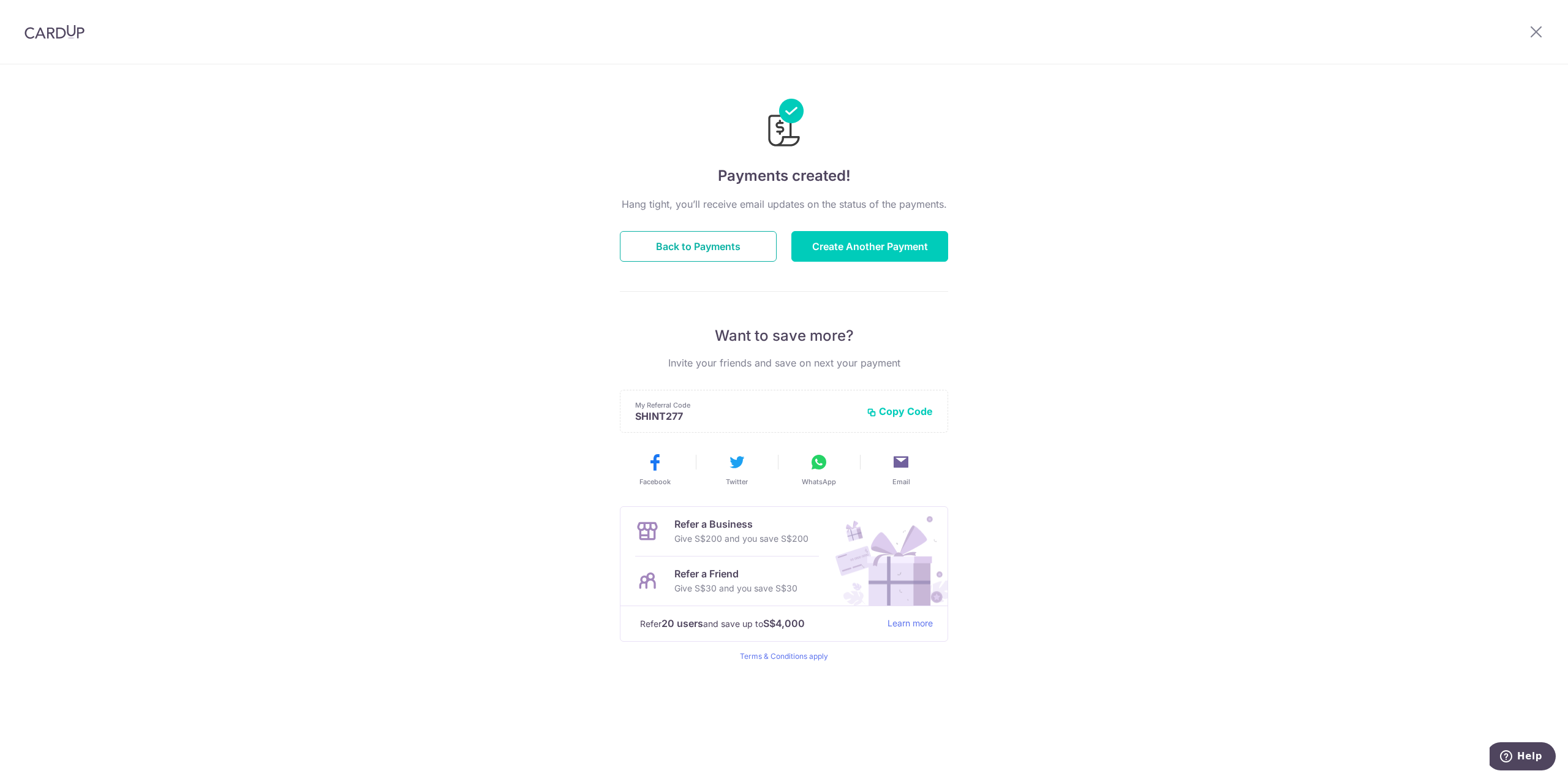
click at [728, 243] on button "Back to Payments" at bounding box center [699, 246] width 157 height 31
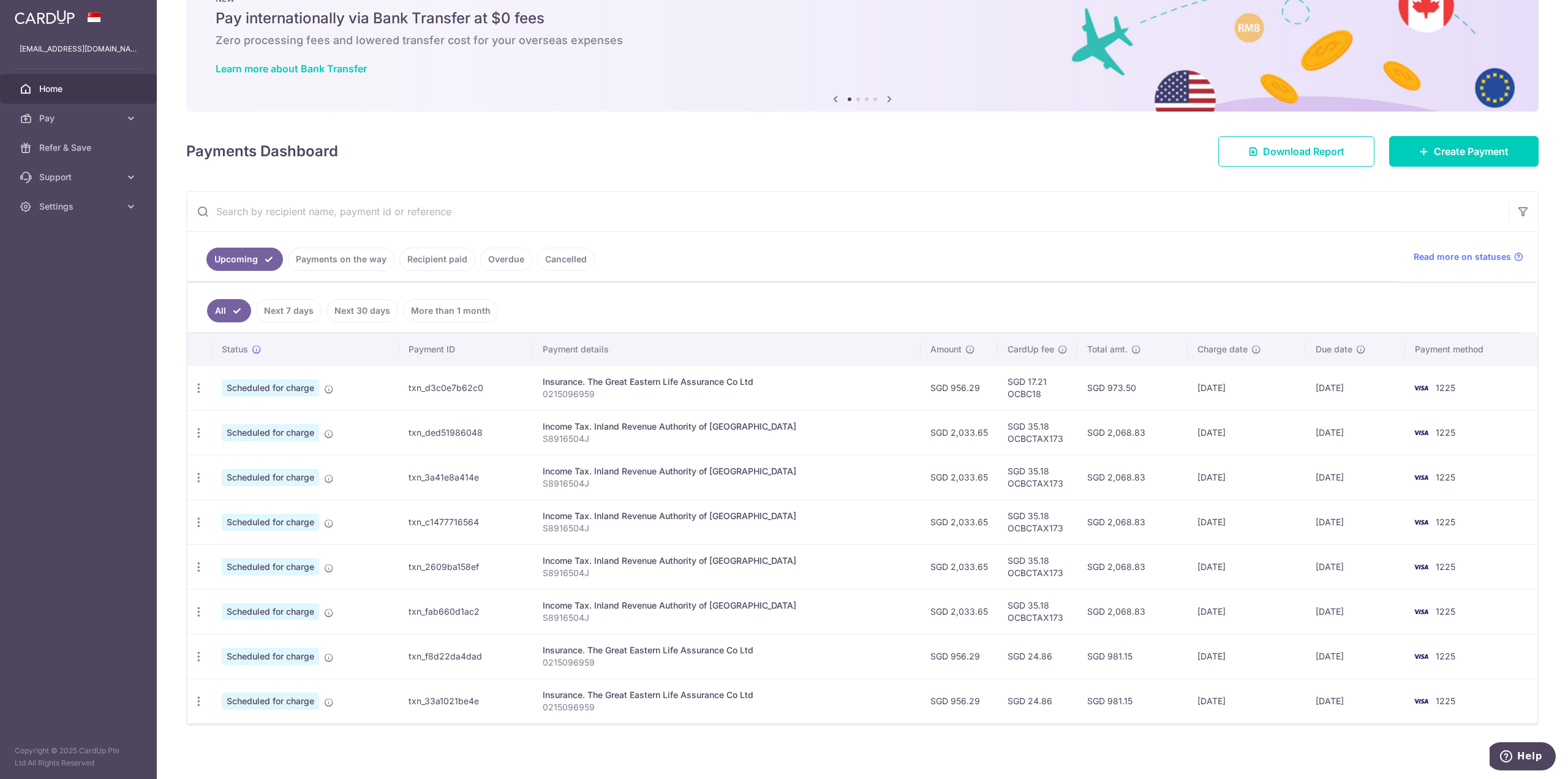
scroll to position [50, 0]
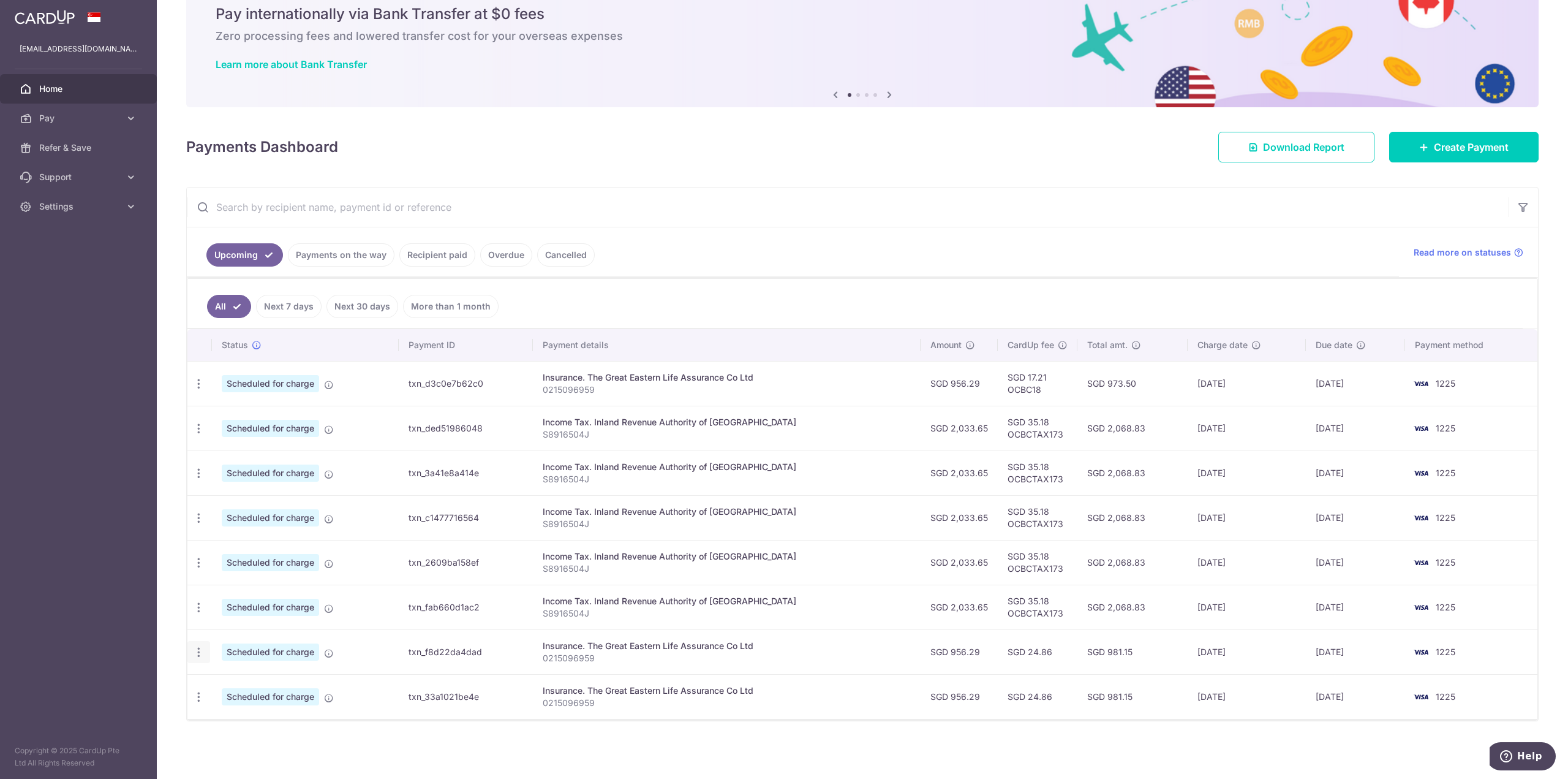
click at [205, 656] on div "Update payment Cancel payment" at bounding box center [199, 652] width 23 height 23
click at [198, 657] on icon "button" at bounding box center [199, 652] width 13 height 13
click at [237, 713] on span "Cancel payment" at bounding box center [264, 716] width 82 height 15
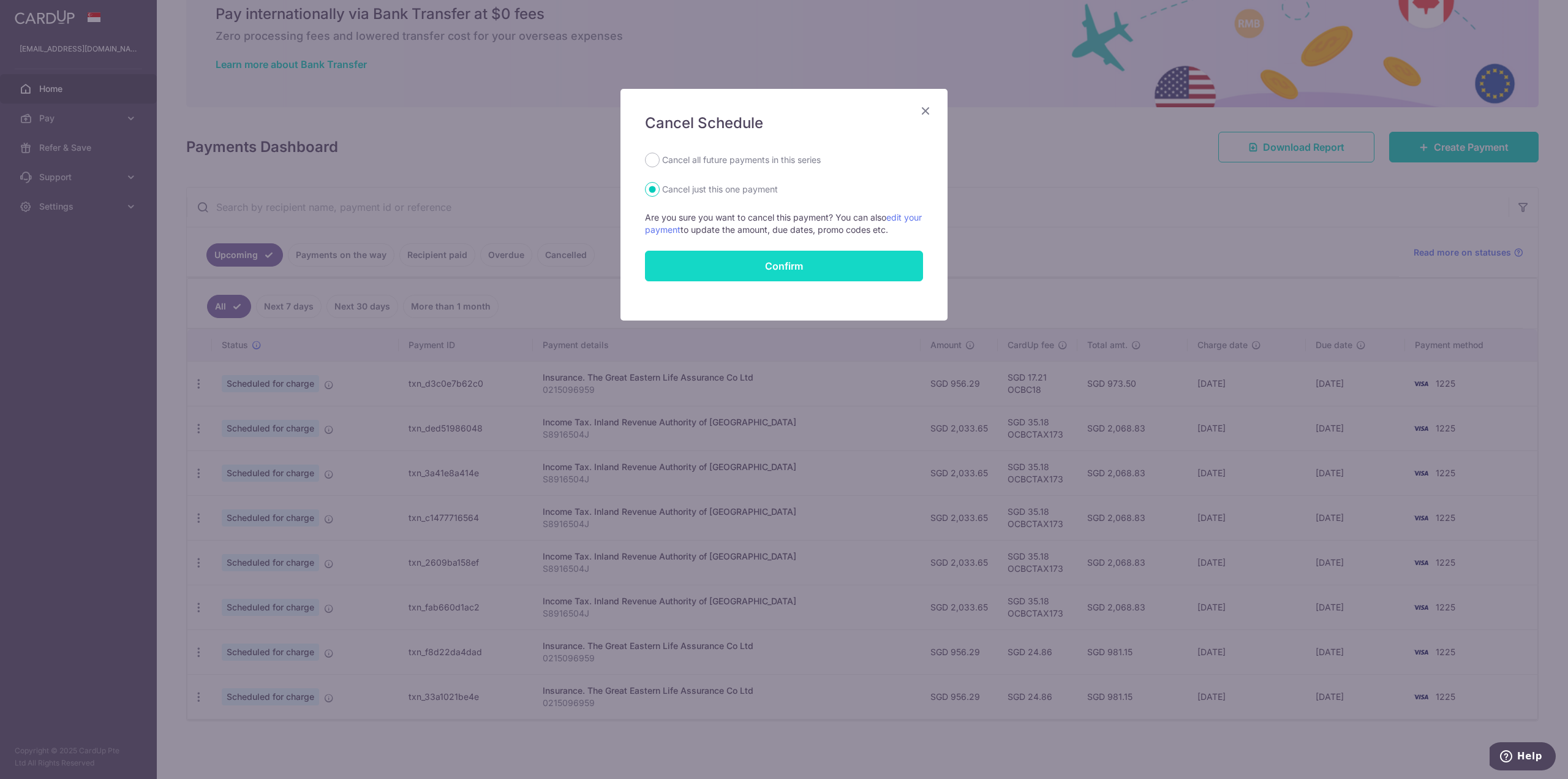
click at [714, 273] on button "Confirm" at bounding box center [784, 266] width 278 height 31
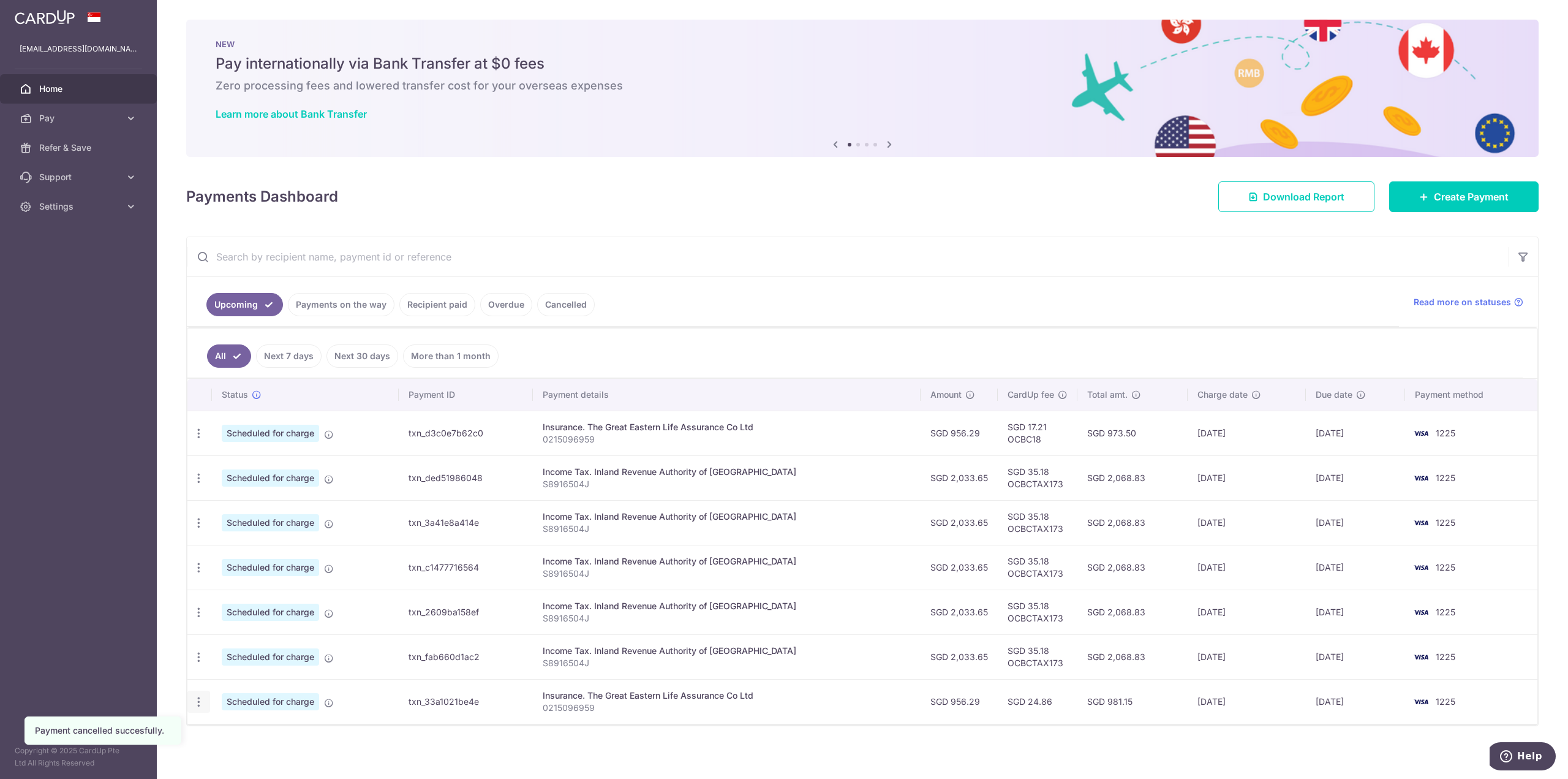
click at [194, 699] on icon "button" at bounding box center [199, 702] width 13 height 13
click at [261, 767] on span "Cancel payment" at bounding box center [264, 766] width 82 height 15
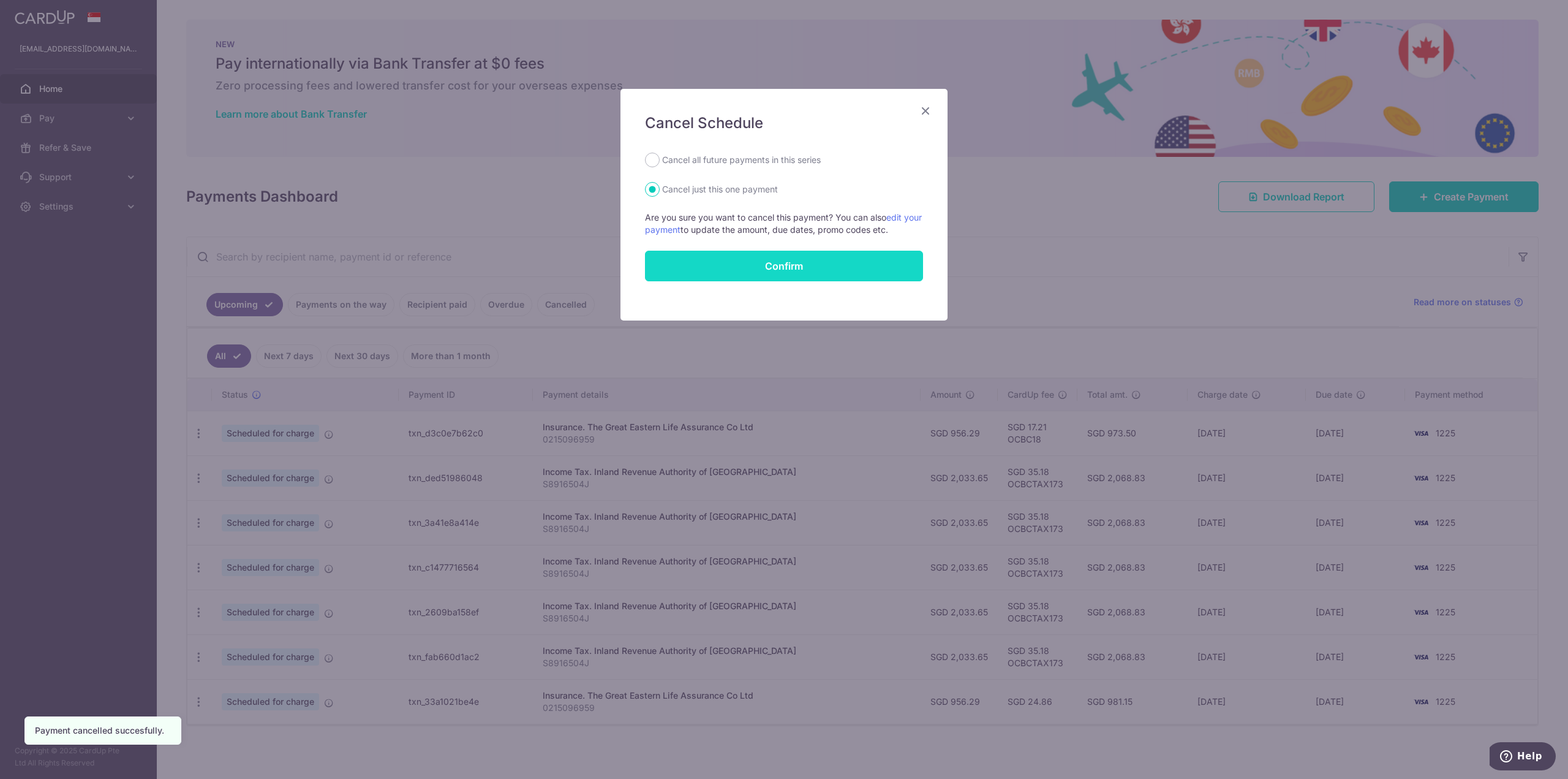
click at [788, 269] on button "Confirm" at bounding box center [784, 266] width 278 height 31
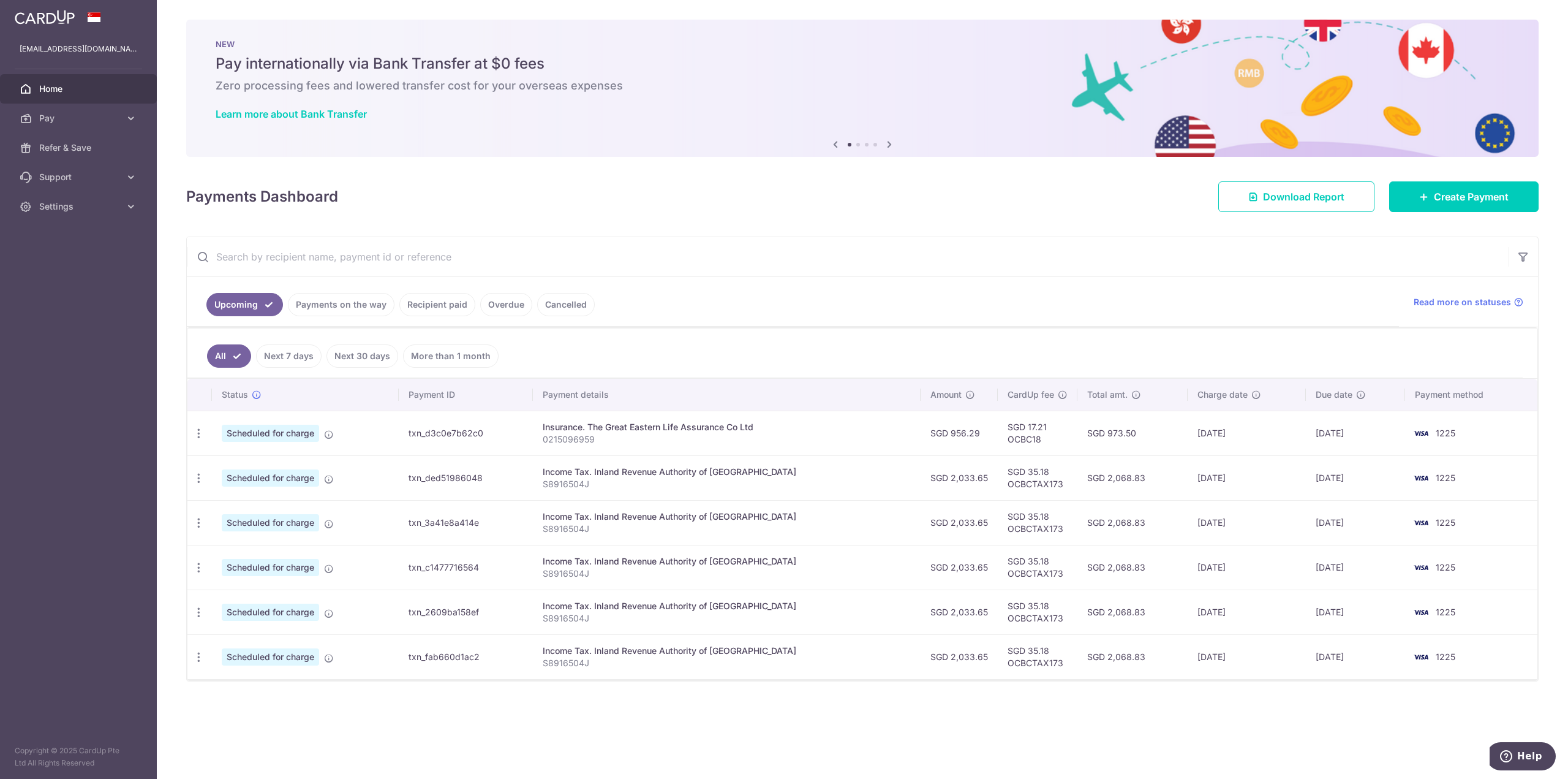
click at [1034, 487] on td "SGD 35.18 OCBCTAX173" at bounding box center [1037, 478] width 80 height 45
click at [1026, 539] on td "SGD 35.18 OCBCTAX173" at bounding box center [1037, 523] width 80 height 45
click at [100, 114] on span "Pay" at bounding box center [79, 118] width 81 height 12
